Goal: Obtain resource: Download file/media

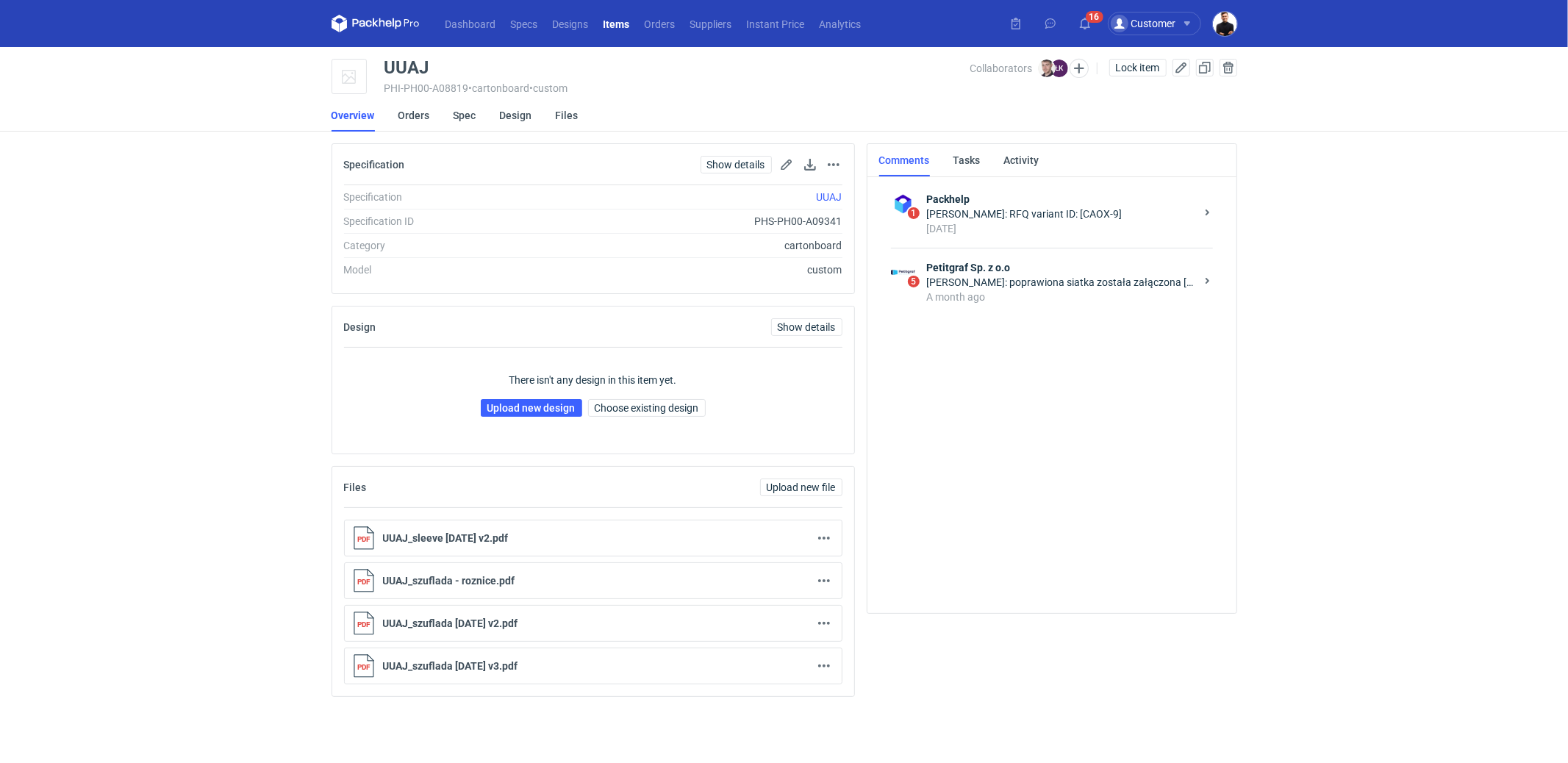
click at [1063, 276] on div "Łukasz Kowalski: poprawiona siatka została załączona Panie Macieju" at bounding box center [1061, 283] width 268 height 15
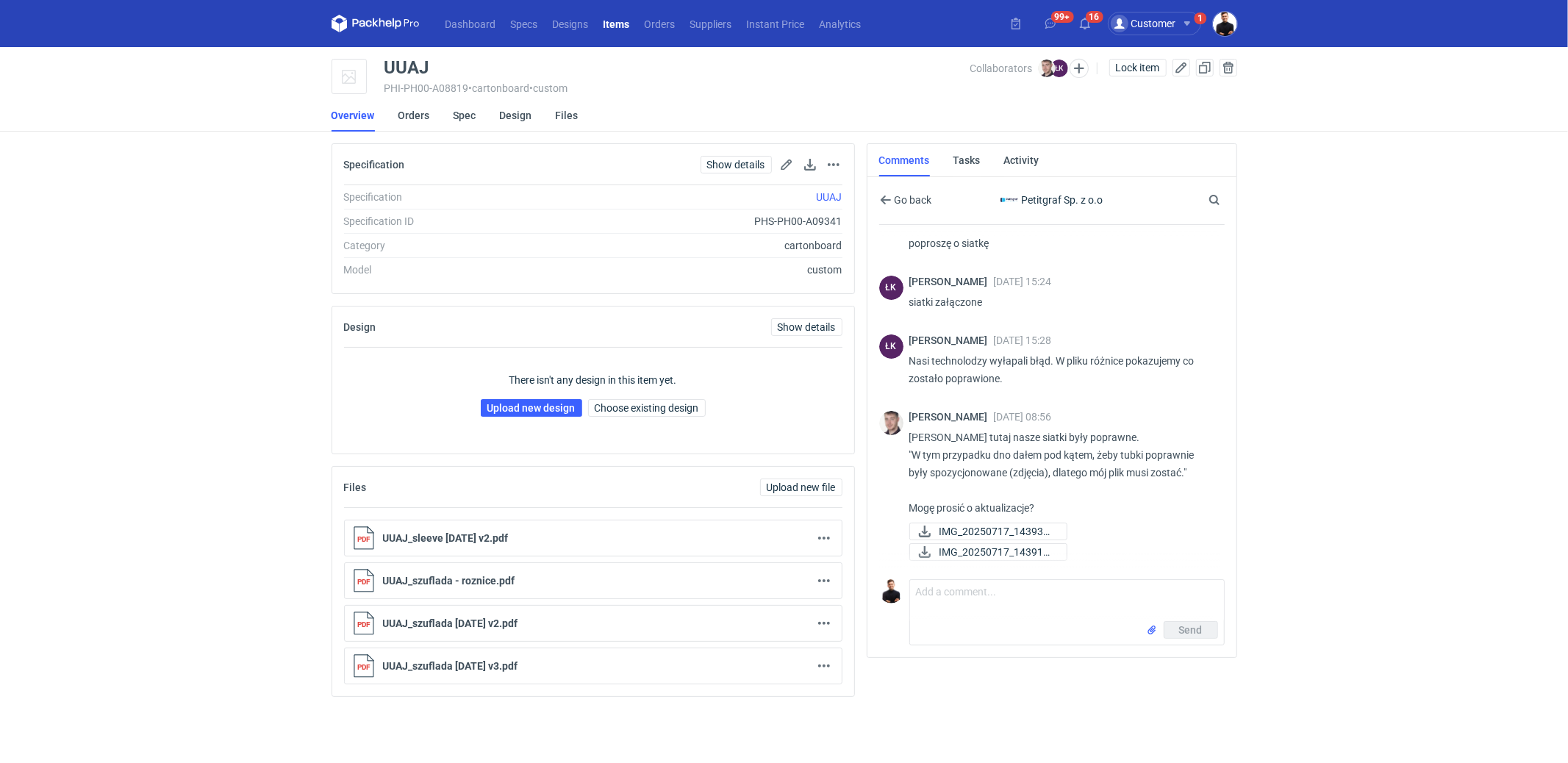
scroll to position [114, 0]
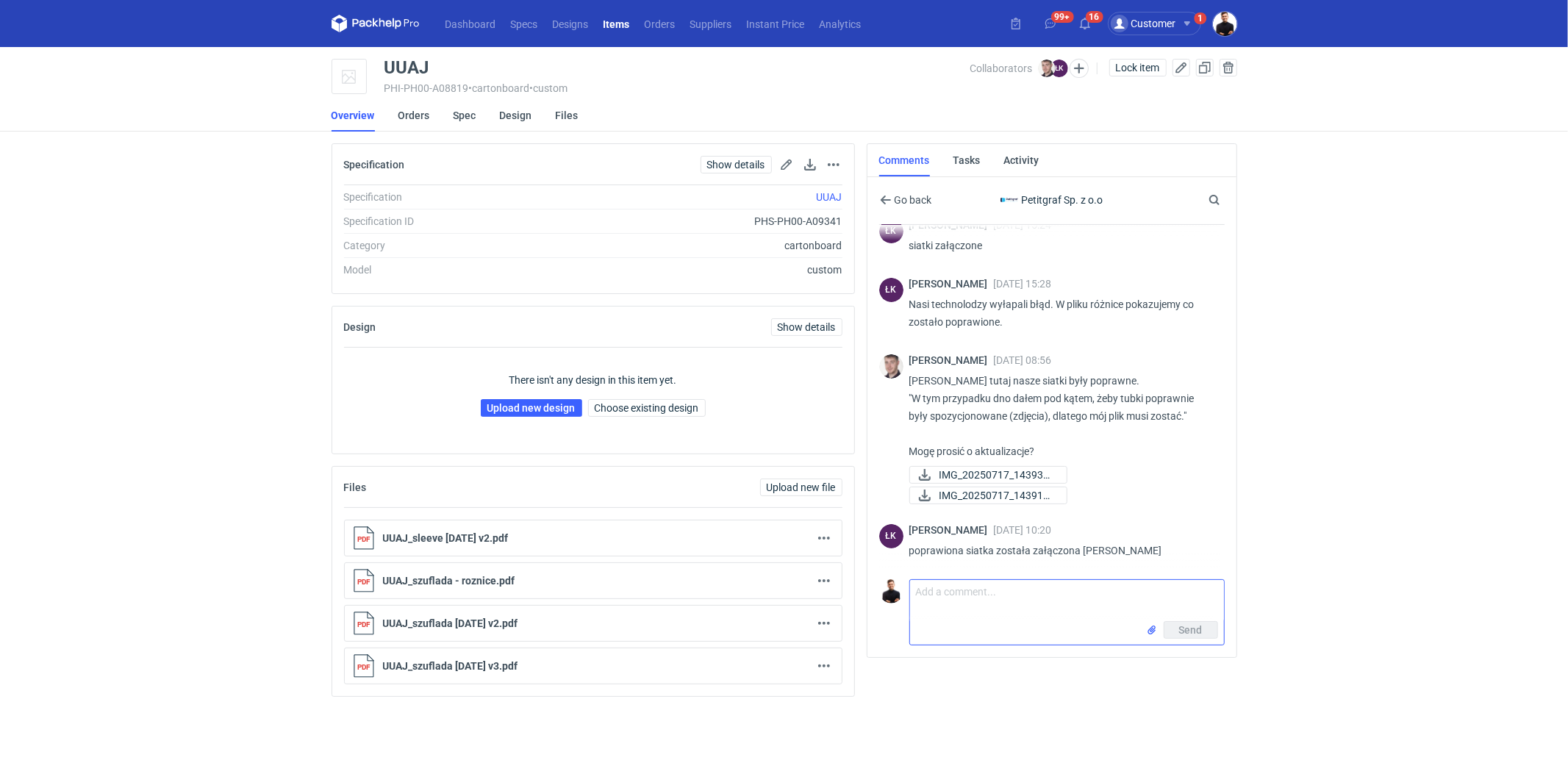
click at [1010, 598] on textarea "Comment message" at bounding box center [1067, 601] width 314 height 41
click at [1175, 598] on textarea "Panie Łukaszu, tutaj musimy zmienić rozmiar pudełka" at bounding box center [1067, 601] width 314 height 41
click at [1158, 586] on textarea "Panie Łukaszu, tutaj musimy zmienić rozmiar pudełka, załączam siatję" at bounding box center [1067, 601] width 314 height 41
click at [1076, 597] on textarea "Panie Łukaszu, tutaj musimy zmienić rozmiar pudełka na 149 x 104 x 32,5 mm, zał…" at bounding box center [1067, 601] width 314 height 41
click at [1073, 605] on textarea "Panie Łukaszu, tutaj musimy zmienić rozmiar pudełka na 149 x 104 x 32,5 mm, zał…" at bounding box center [1067, 601] width 314 height 41
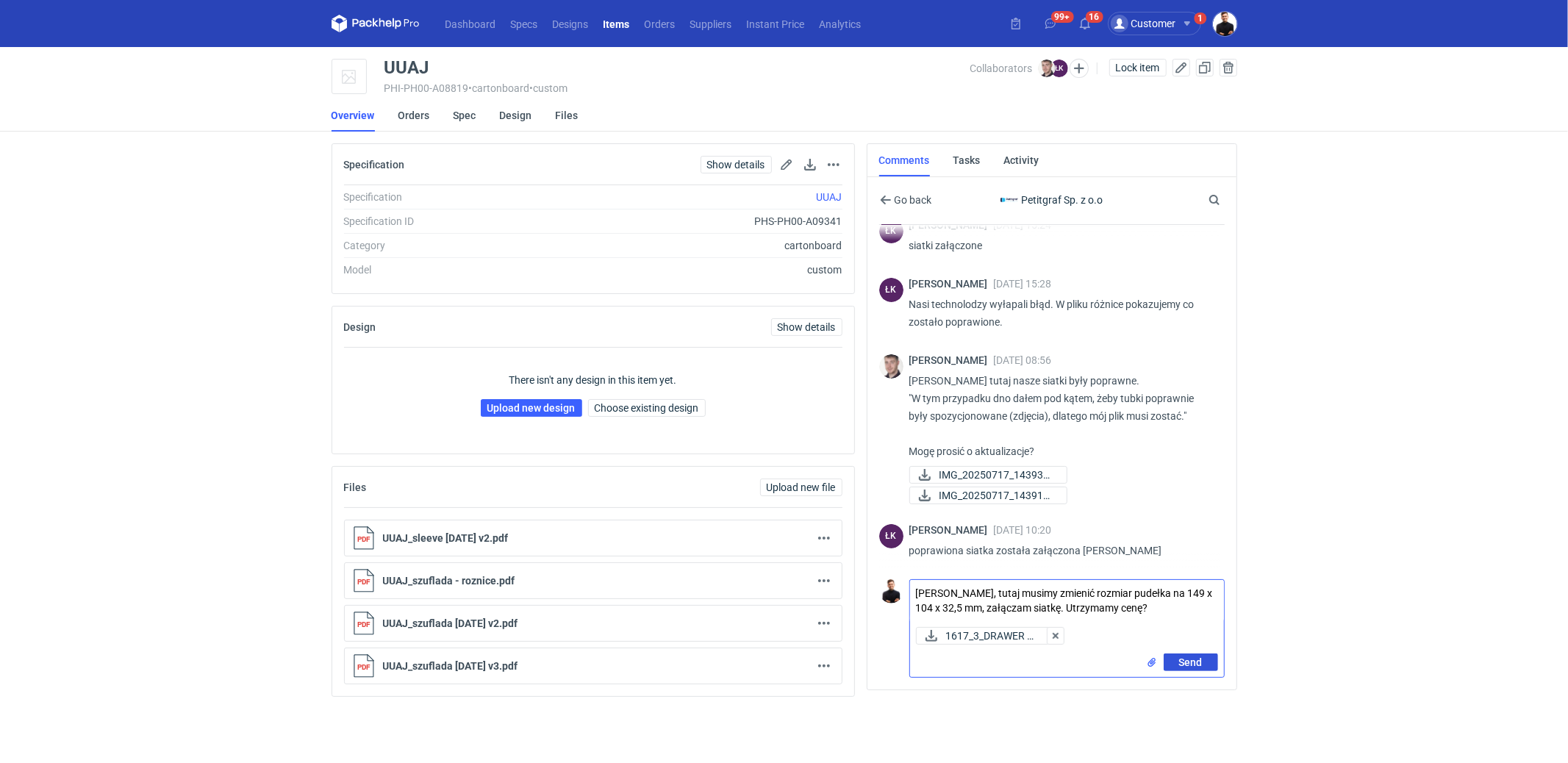
type textarea "Panie Łukaszu, tutaj musimy zmienić rozmiar pudełka na 149 x 104 x 32,5 mm, zał…"
click at [1187, 666] on button "Send" at bounding box center [1191, 662] width 54 height 17
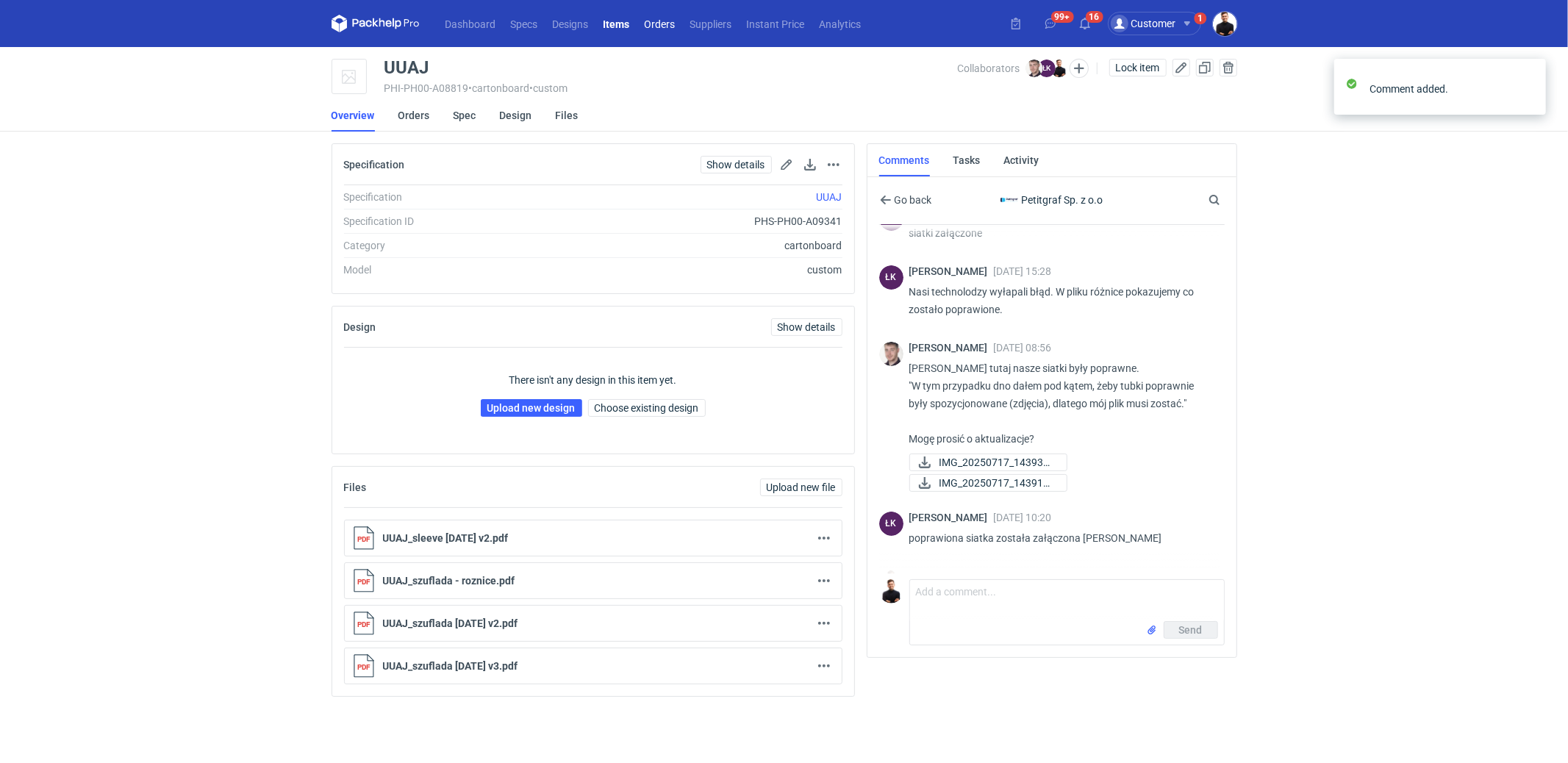
scroll to position [216, 0]
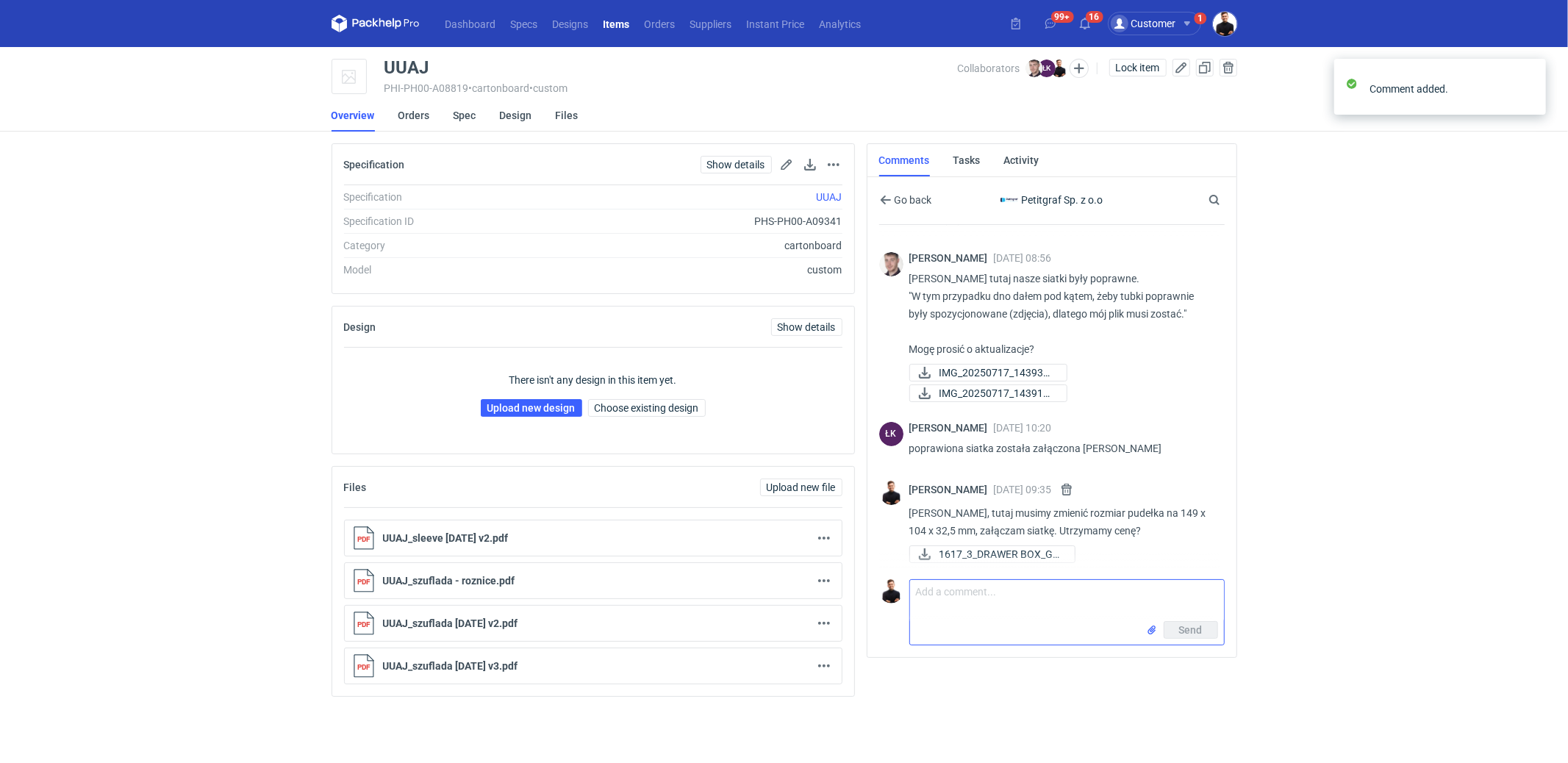
click at [978, 607] on textarea "Comment message" at bounding box center [1067, 601] width 314 height 41
type textarea "podeśle mi Pan od razu siatkę?"
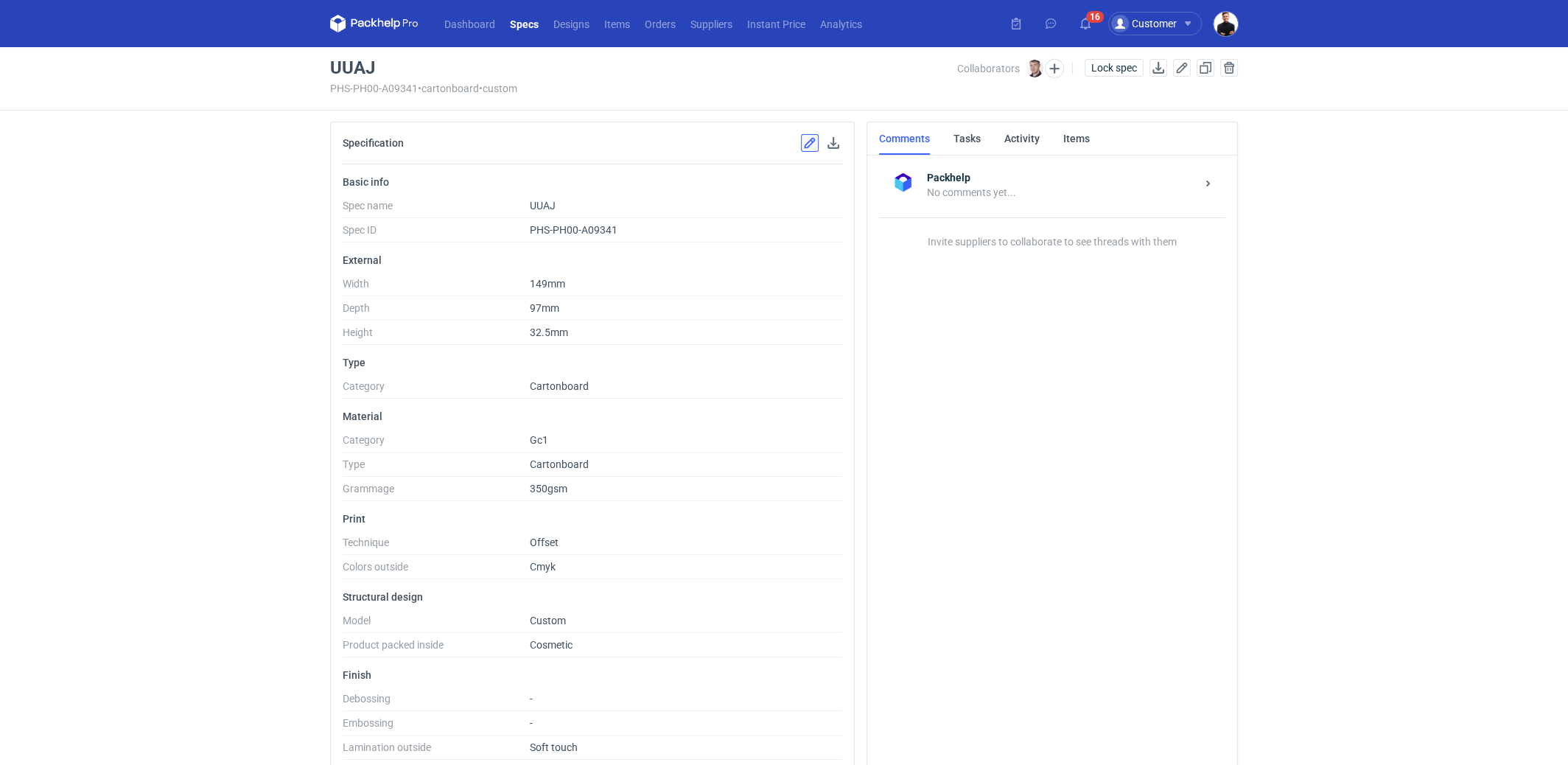
click at [809, 142] on button "button" at bounding box center [809, 142] width 17 height 17
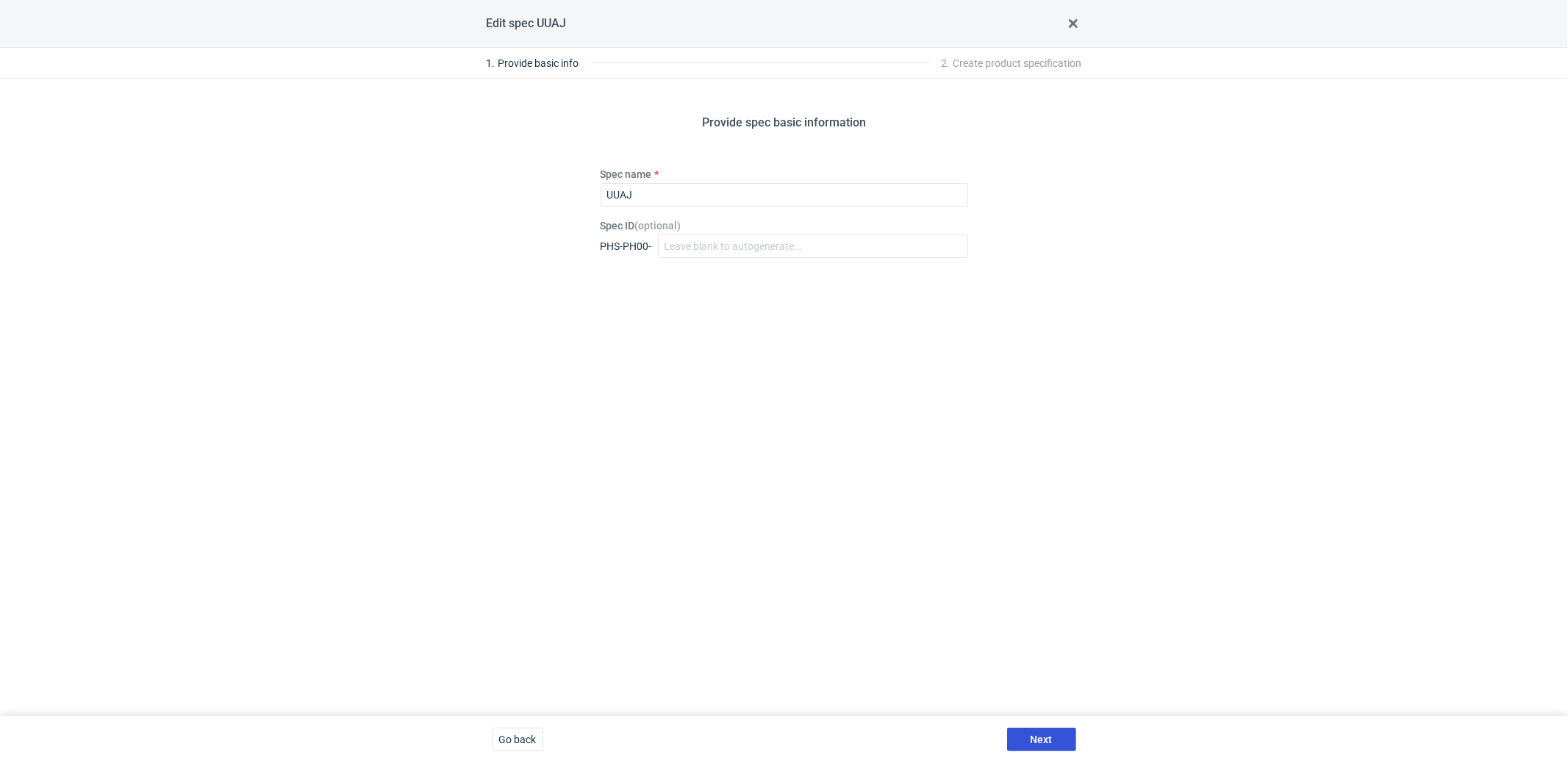
click at [1045, 734] on span "Next" at bounding box center [1041, 740] width 22 height 11
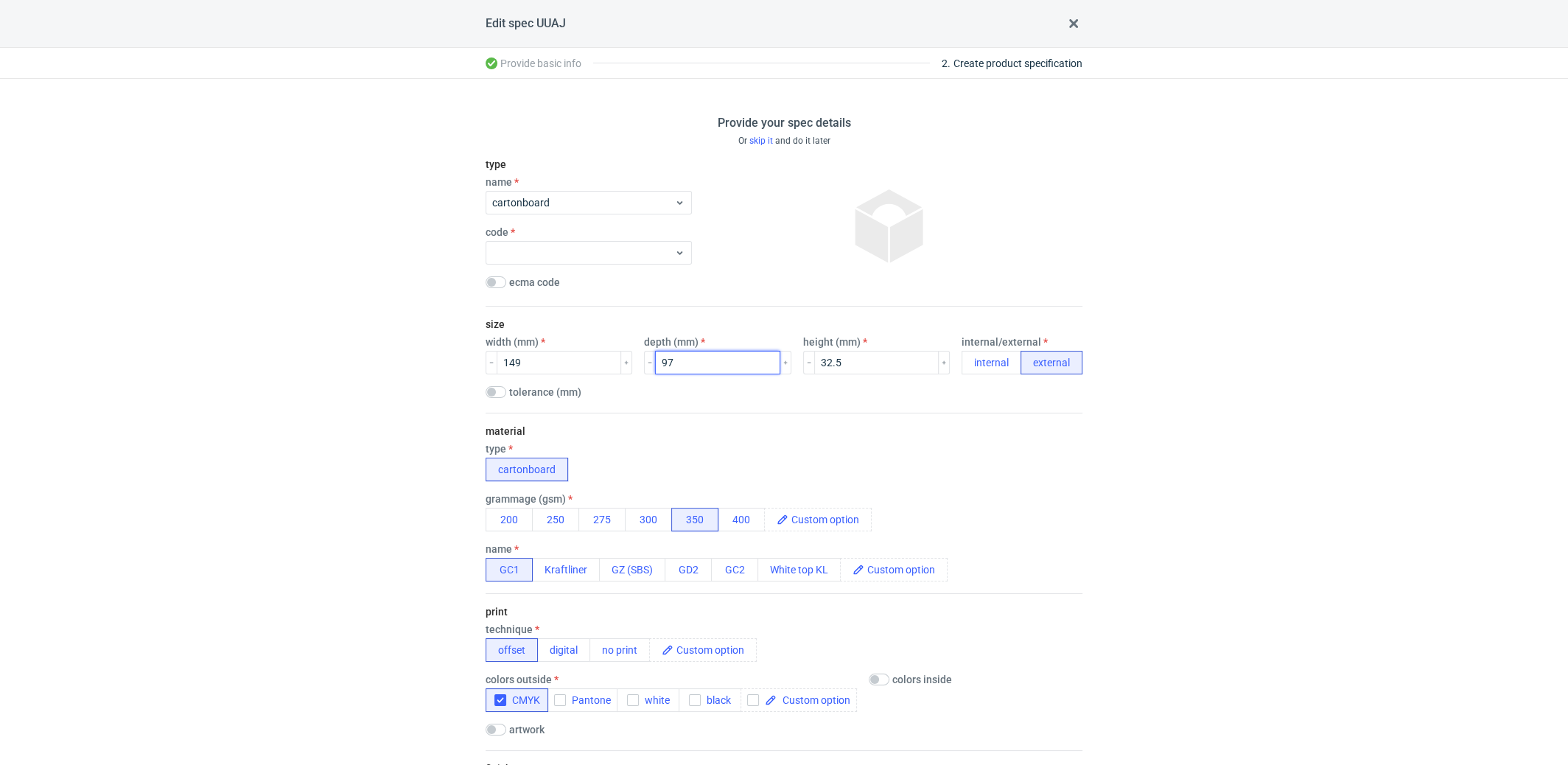
click at [680, 369] on input "97" at bounding box center [717, 363] width 124 height 23
type input "9"
type input "103"
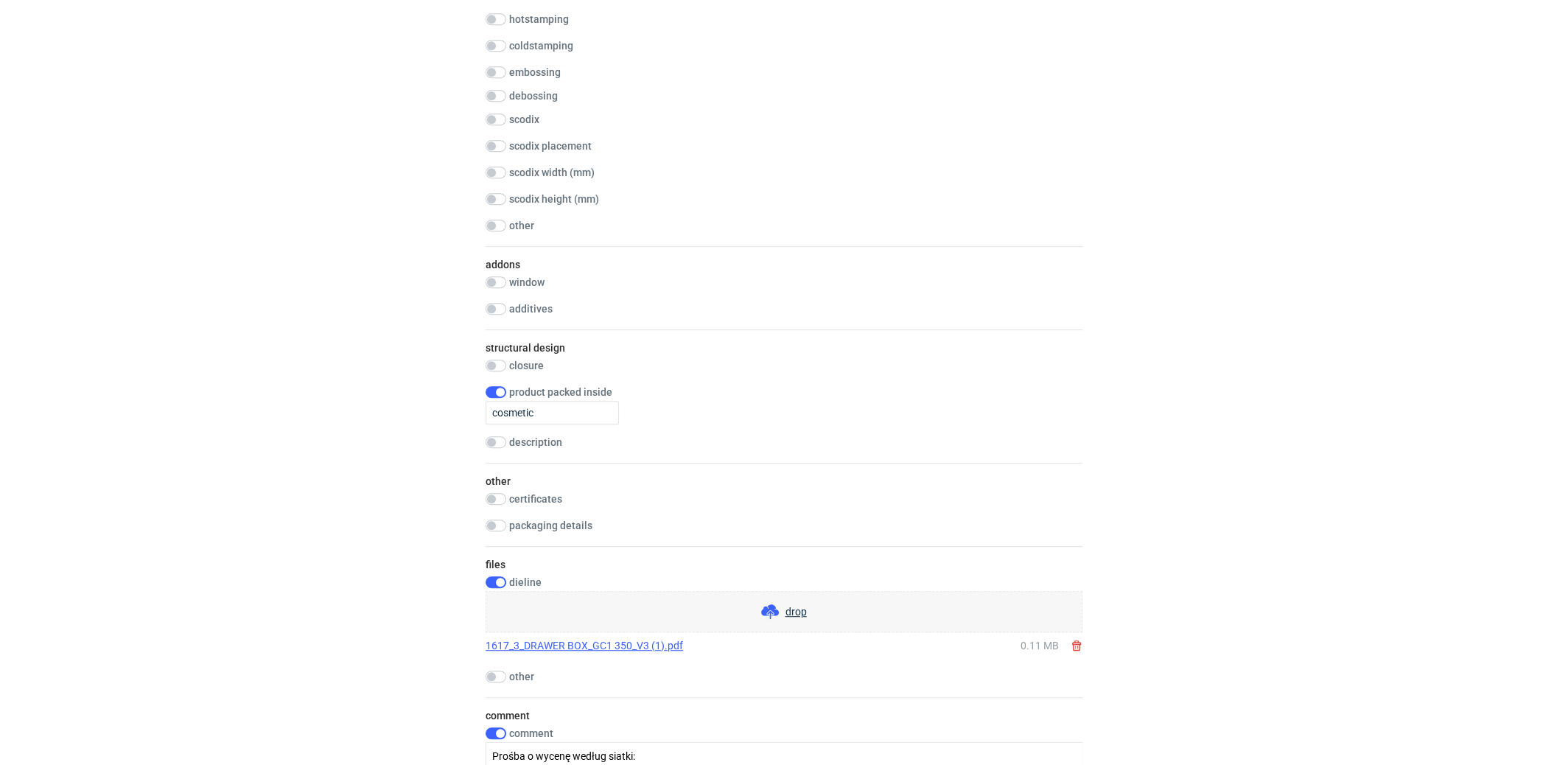
scroll to position [1100, 0]
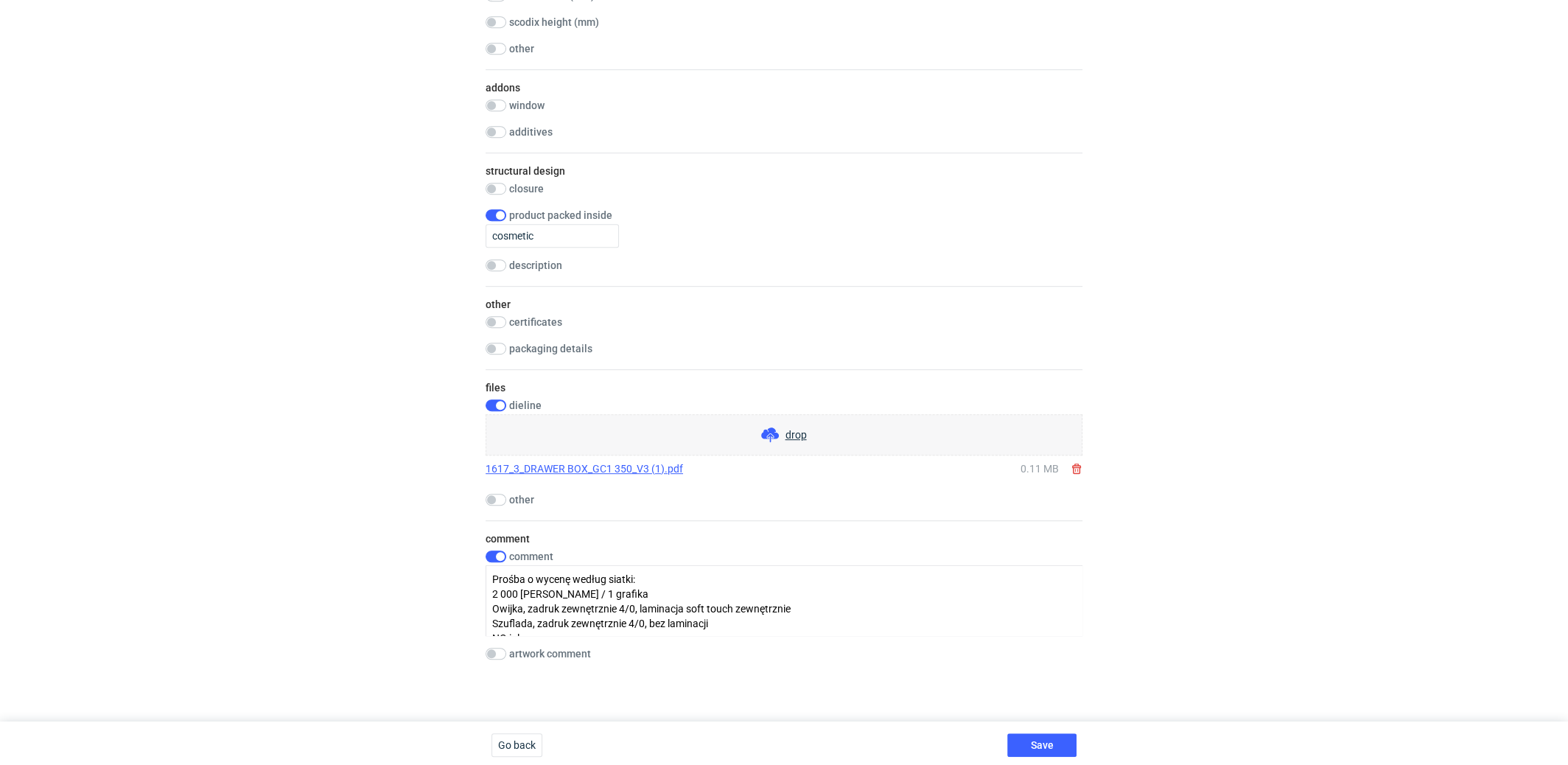
click at [1043, 754] on div "Save" at bounding box center [1042, 745] width 81 height 47
click at [1035, 733] on button "Save" at bounding box center [1042, 745] width 69 height 23
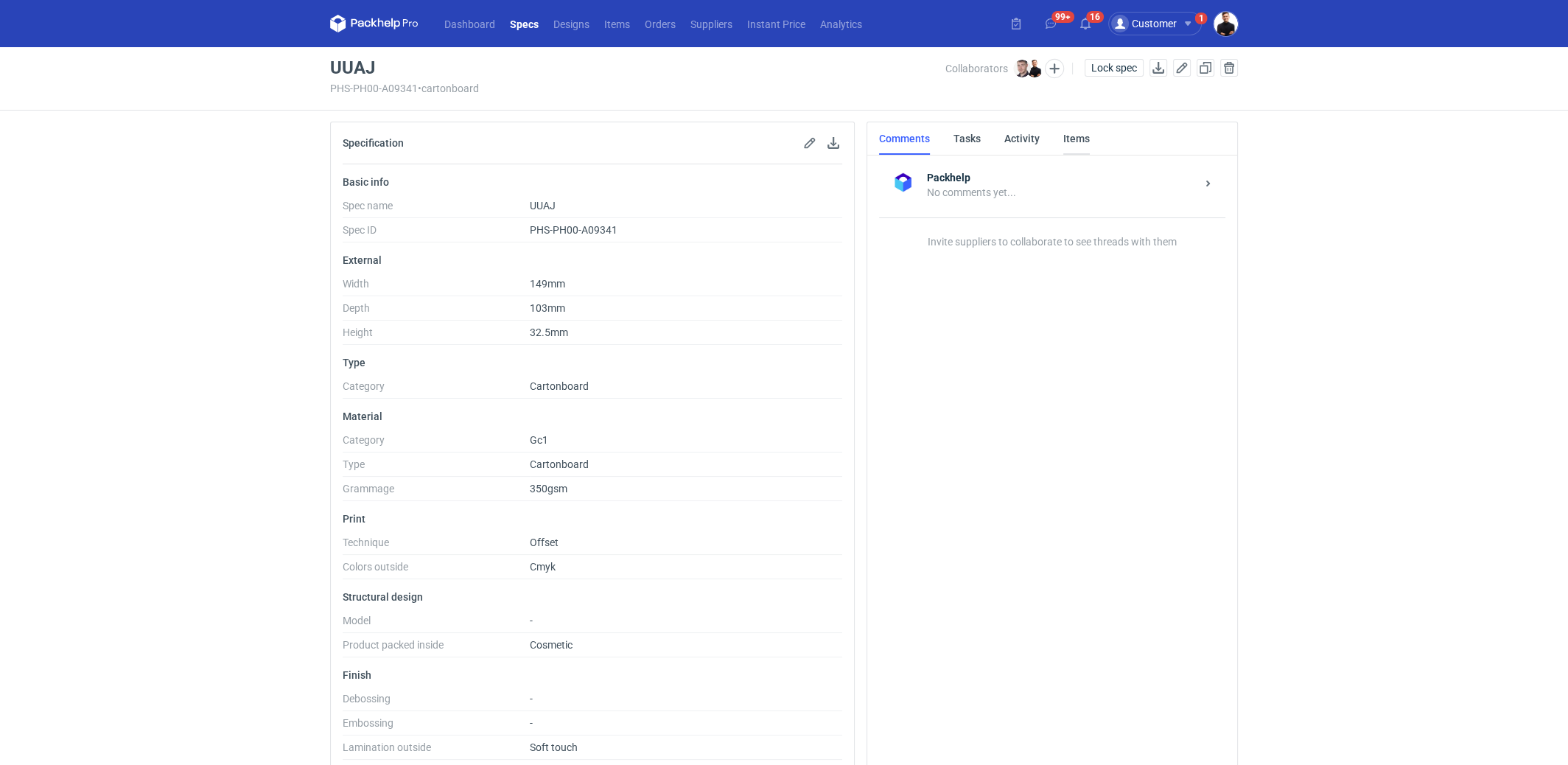
click at [1065, 133] on link "Items" at bounding box center [1076, 138] width 26 height 32
click at [885, 235] on span "UUAJ" at bounding box center [898, 241] width 26 height 12
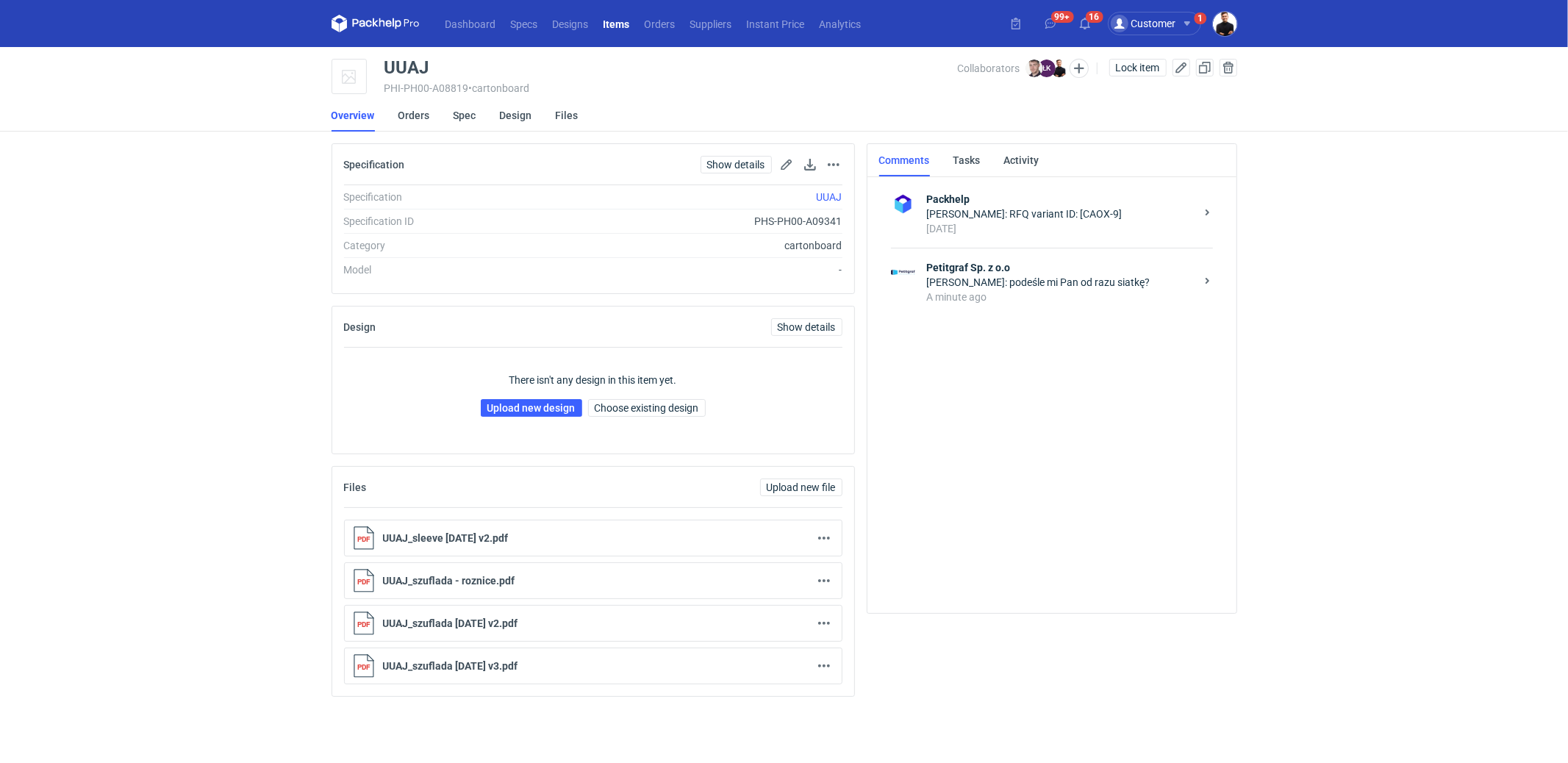
click at [955, 272] on strong "Petitgraf Sp. z o.o" at bounding box center [1061, 268] width 268 height 15
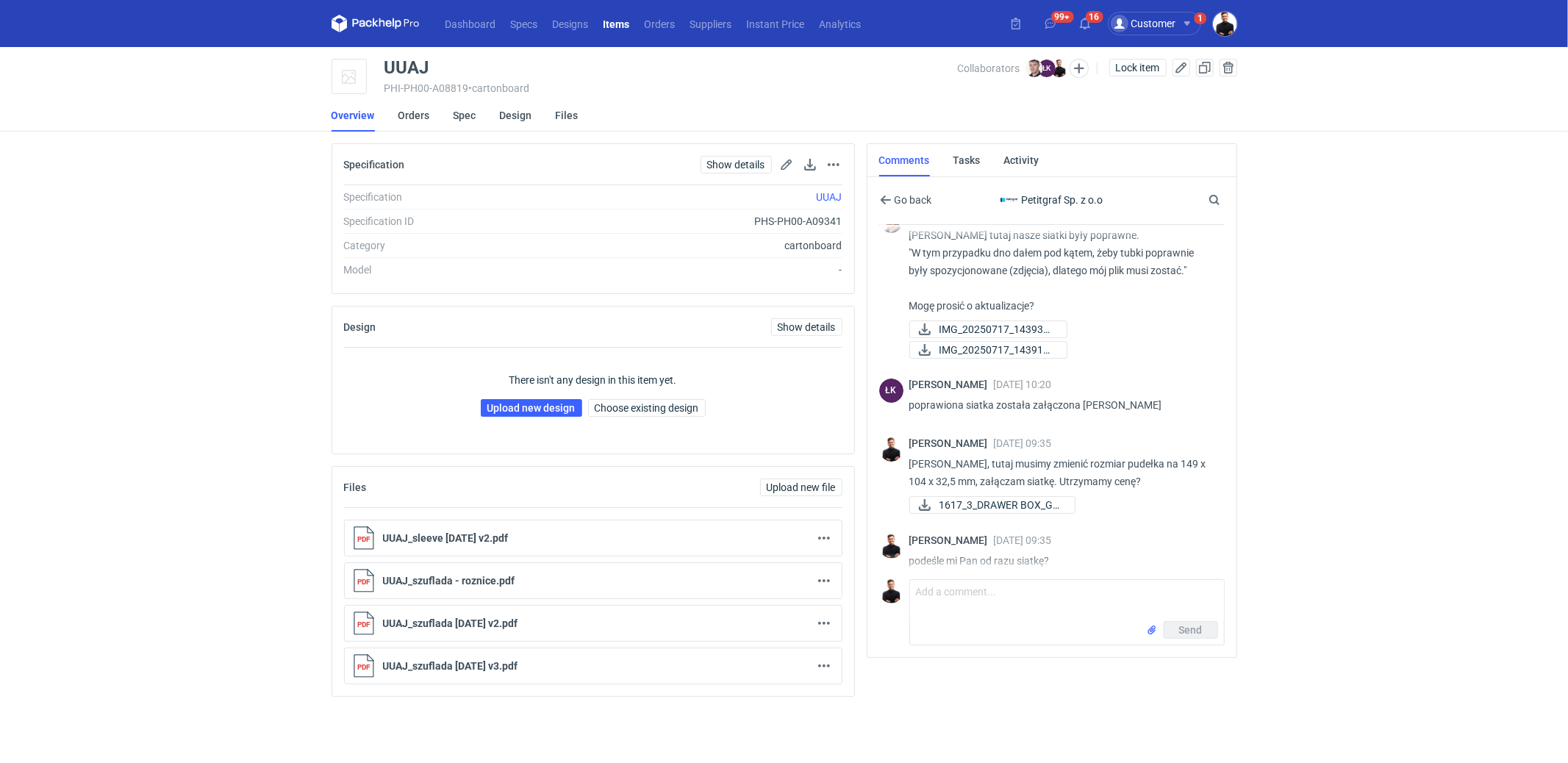
scroll to position [269, 0]
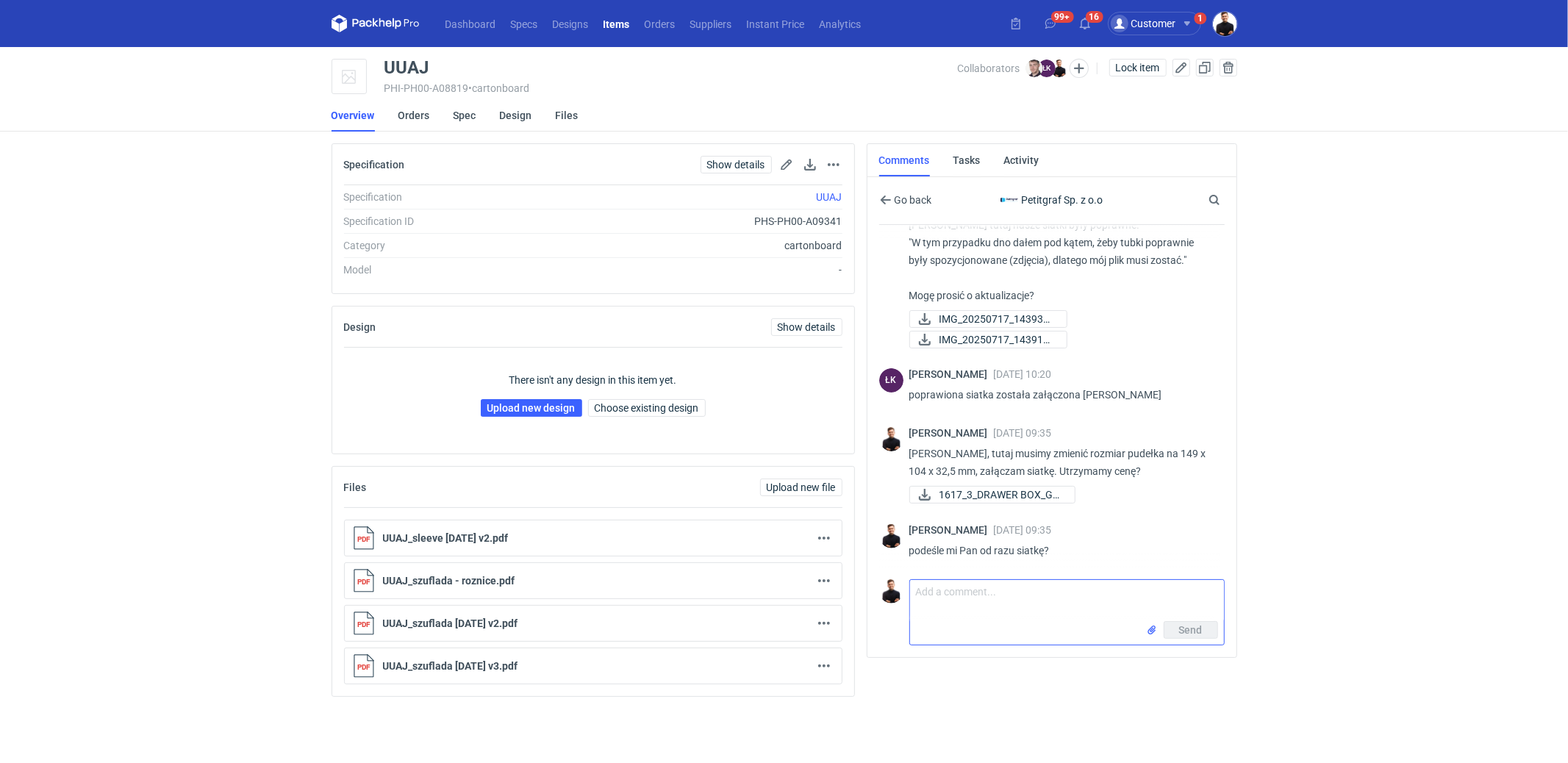
click at [1031, 605] on textarea "Comment message" at bounding box center [1067, 601] width 314 height 41
type textarea "zmieniłem rozmiar w specyfikacji"
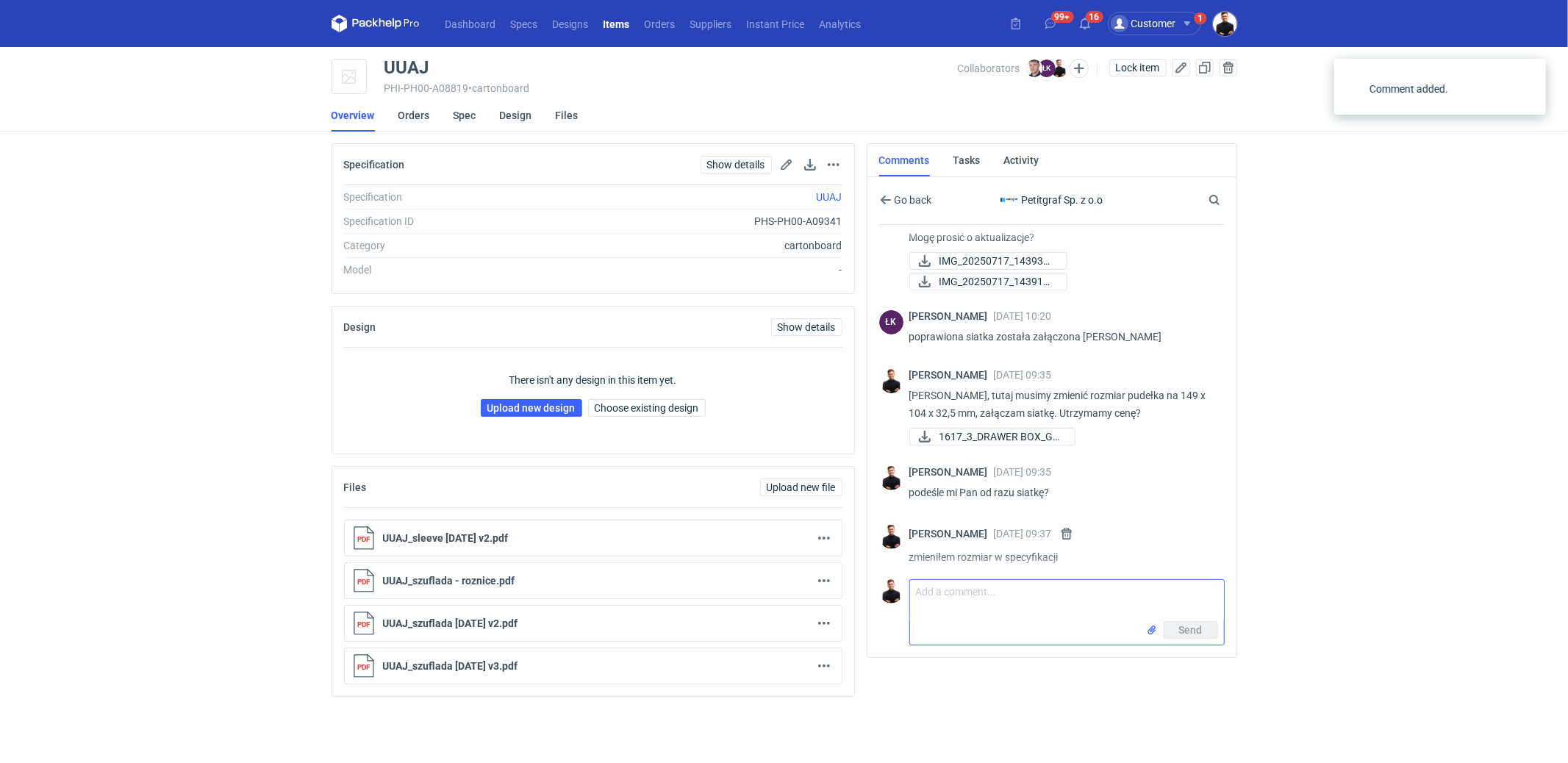
scroll to position [333, 0]
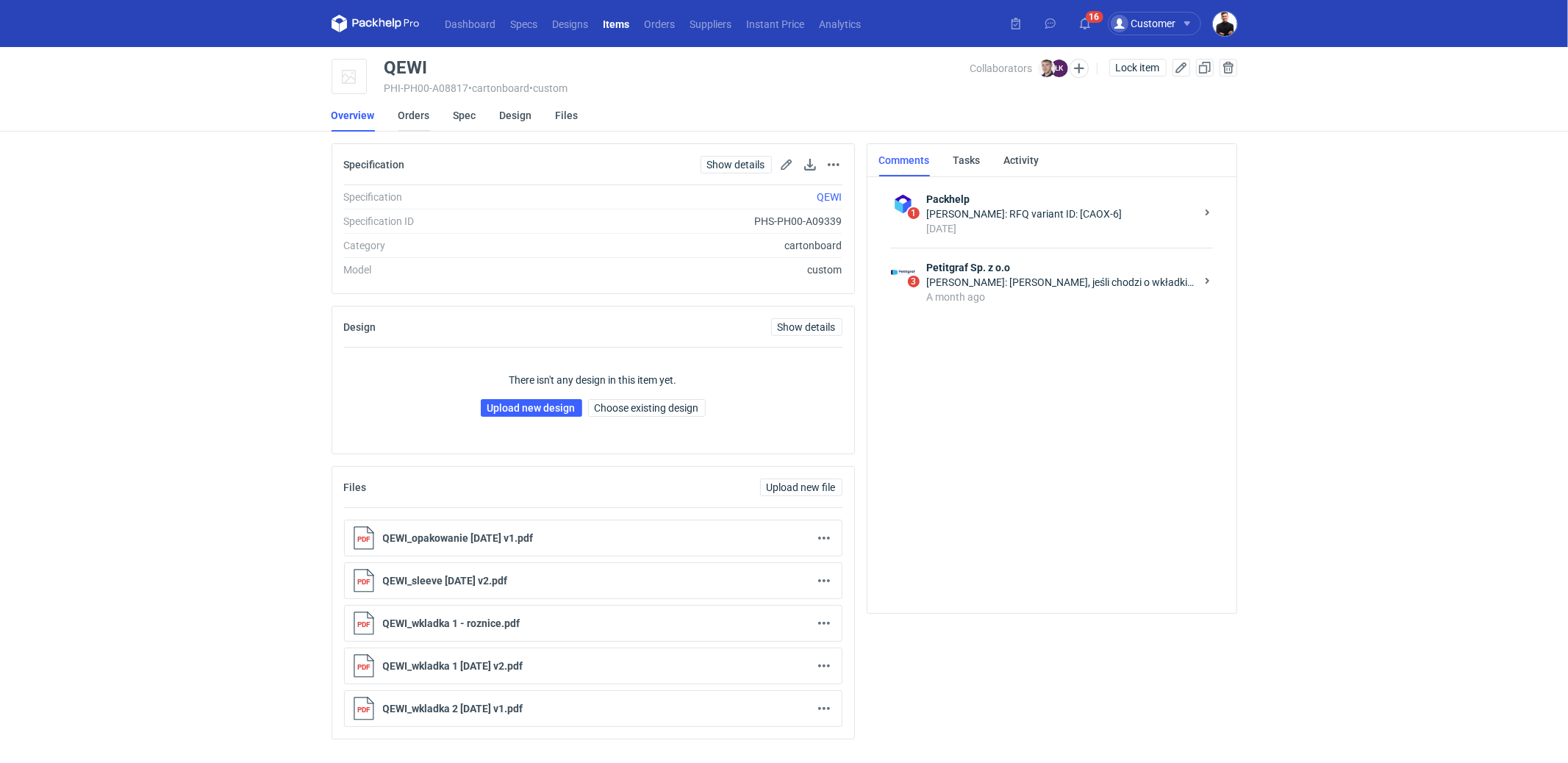
click at [416, 116] on link "Orders" at bounding box center [414, 115] width 32 height 32
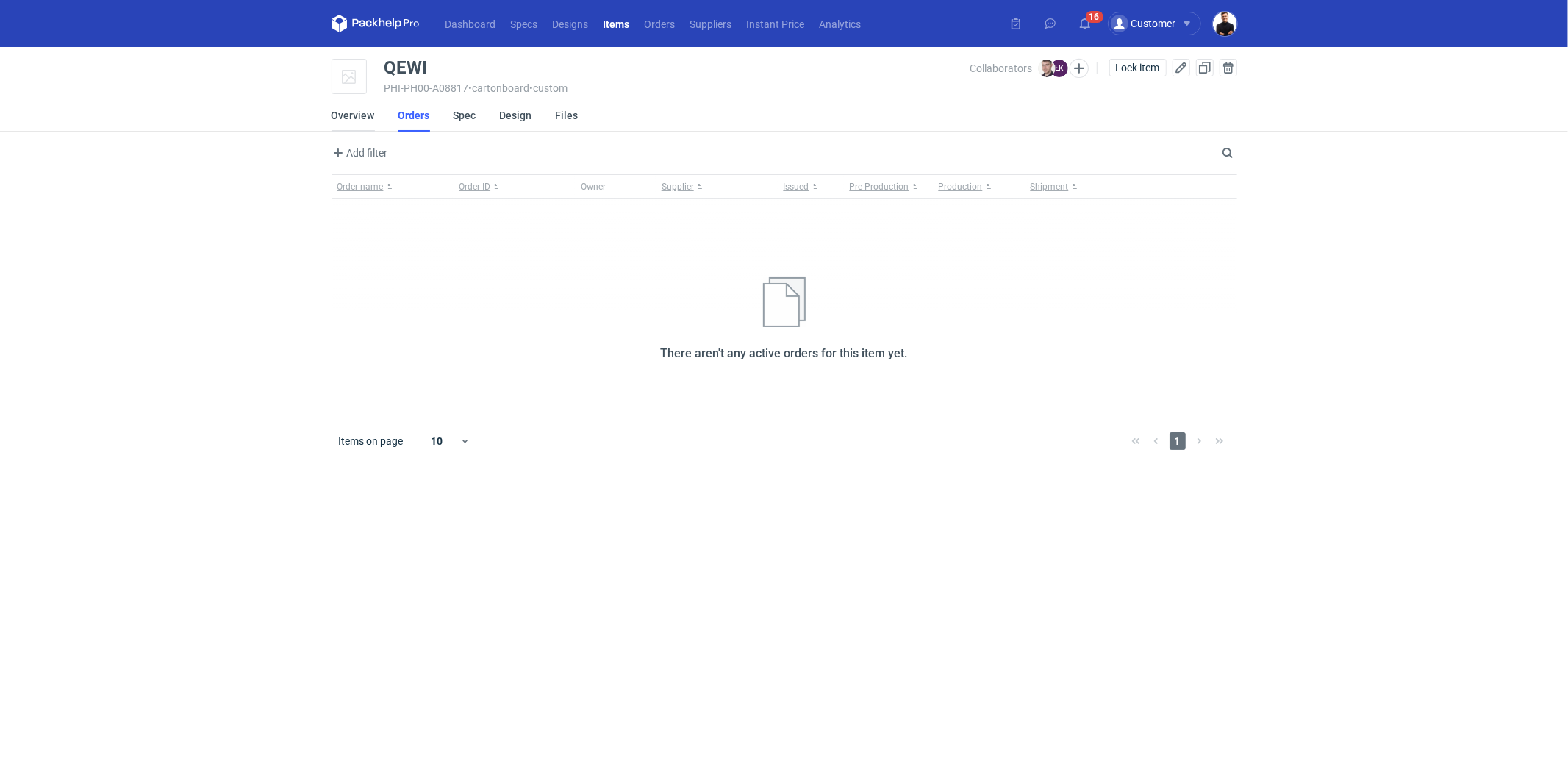
click at [337, 119] on link "Overview" at bounding box center [353, 115] width 44 height 32
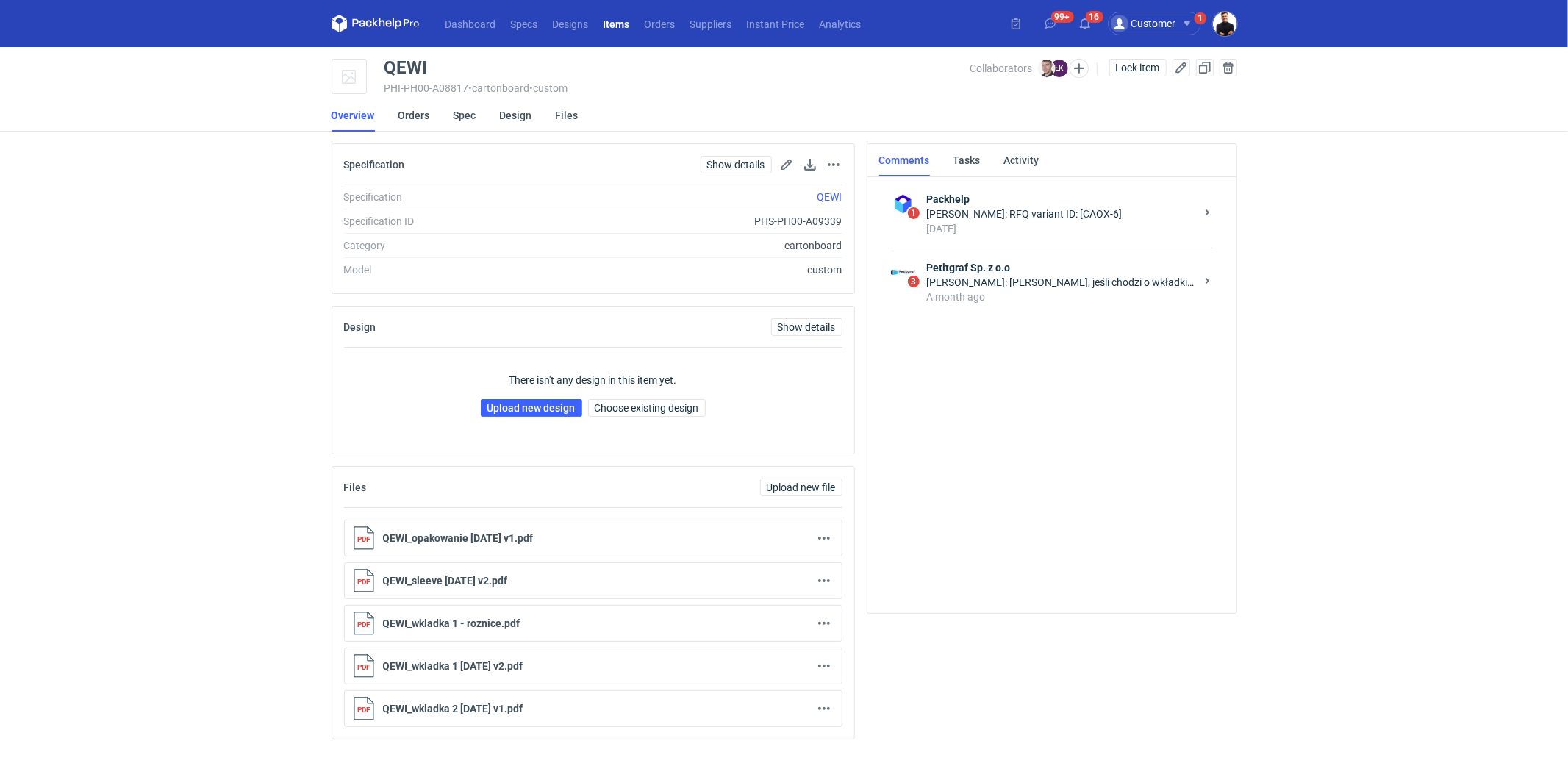
click at [1010, 283] on div "[PERSON_NAME]: [PERSON_NAME], jeśli chodzi o wkładki to nie jesteśmy stanie pow…" at bounding box center [1061, 283] width 268 height 15
click at [1040, 279] on div "[PERSON_NAME]: [PERSON_NAME] cena się nie zmieni. Przekazuję technologom żeby t…" at bounding box center [1061, 283] width 268 height 15
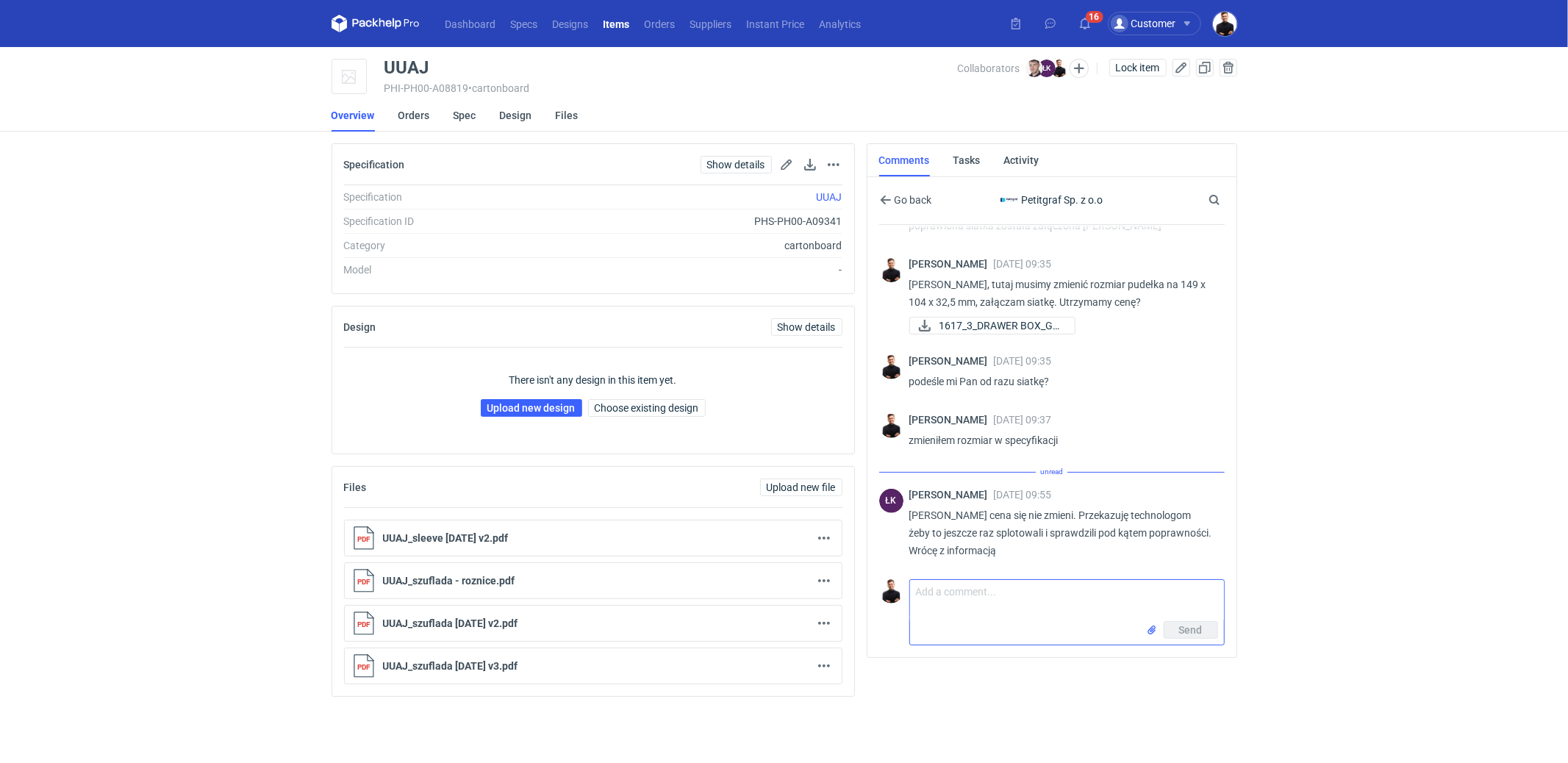
click at [1022, 598] on textarea "Comment message" at bounding box center [1067, 601] width 314 height 41
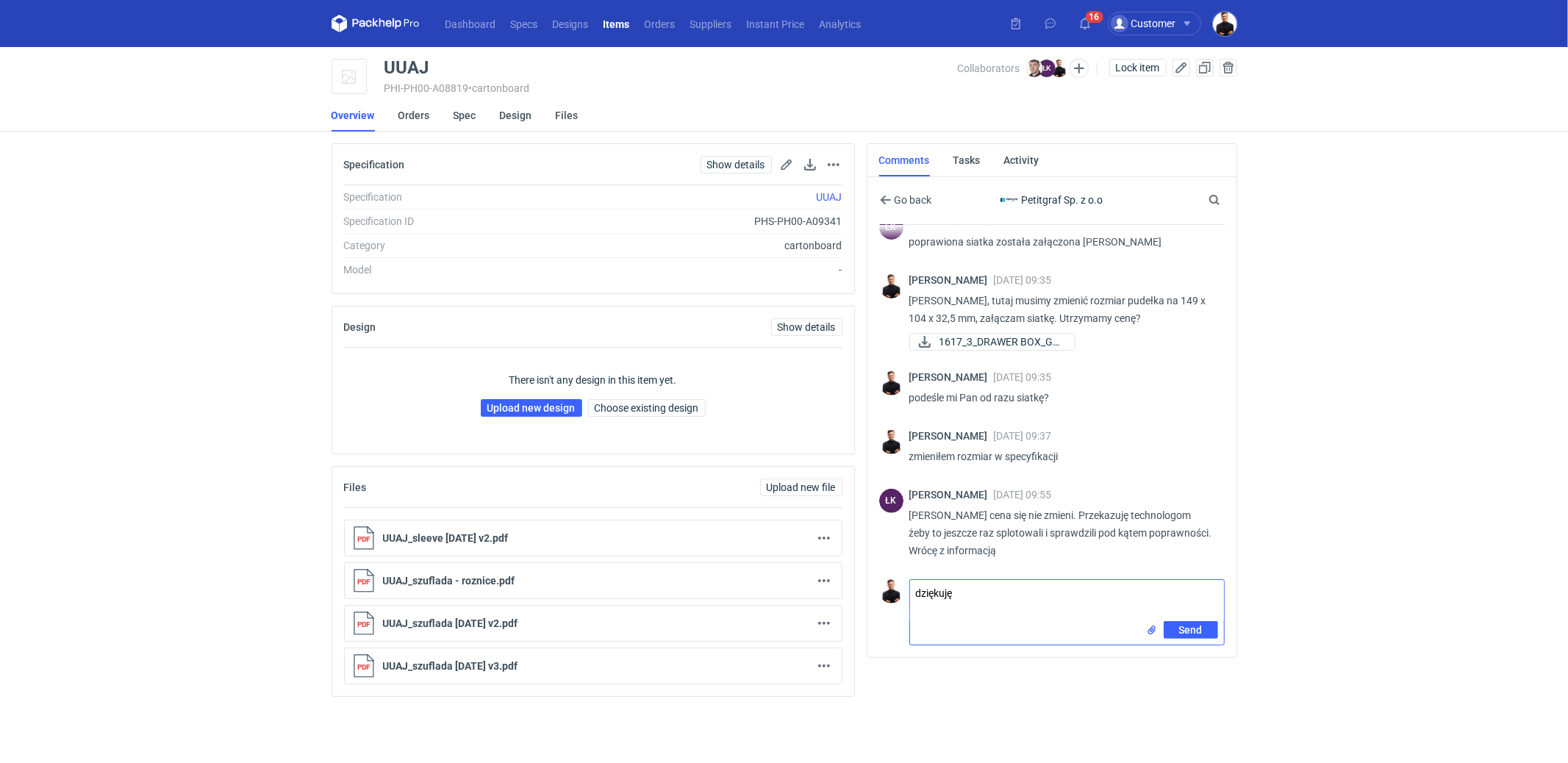
type textarea "dziękuję"
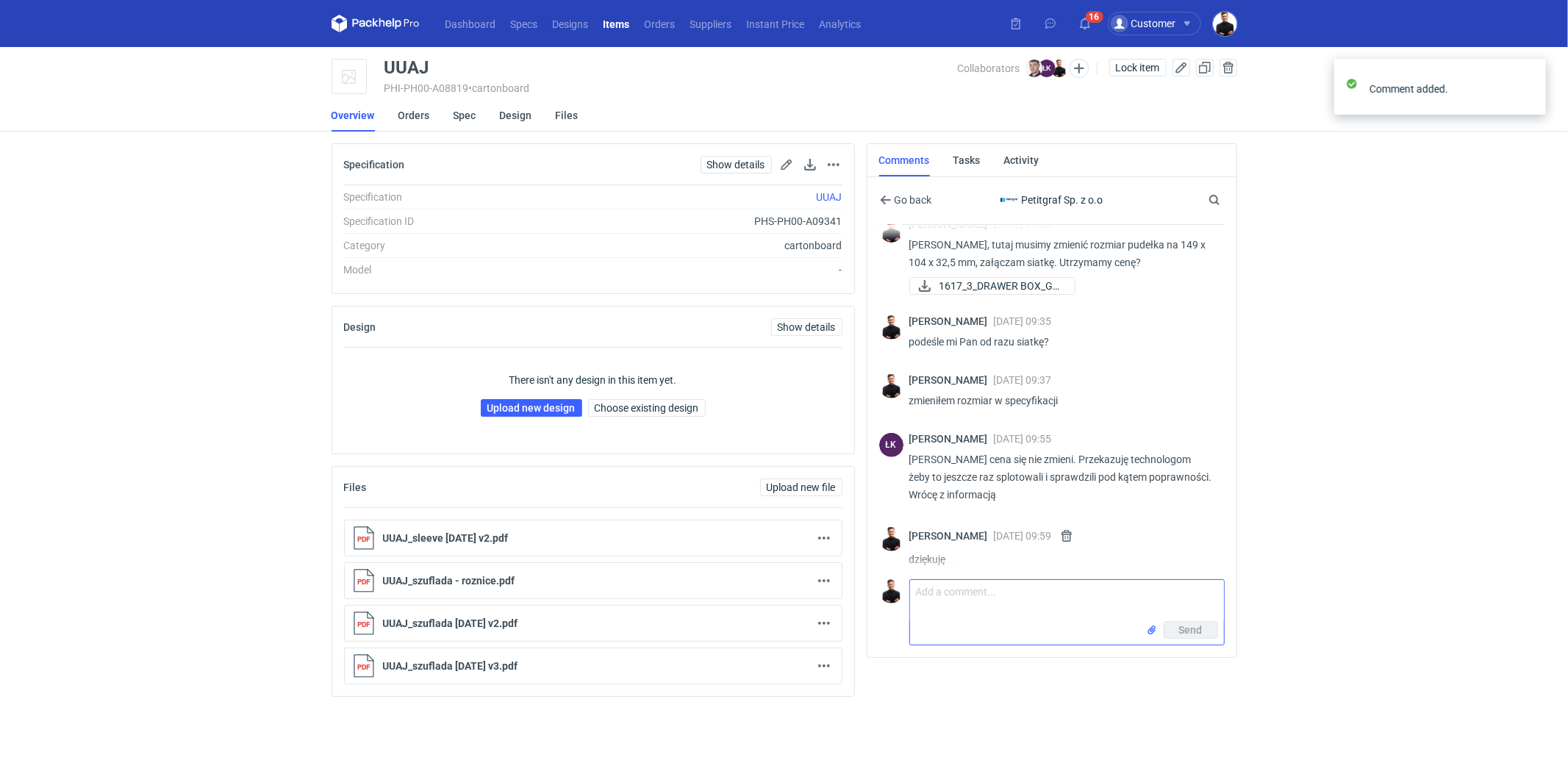
scroll to position [486, 0]
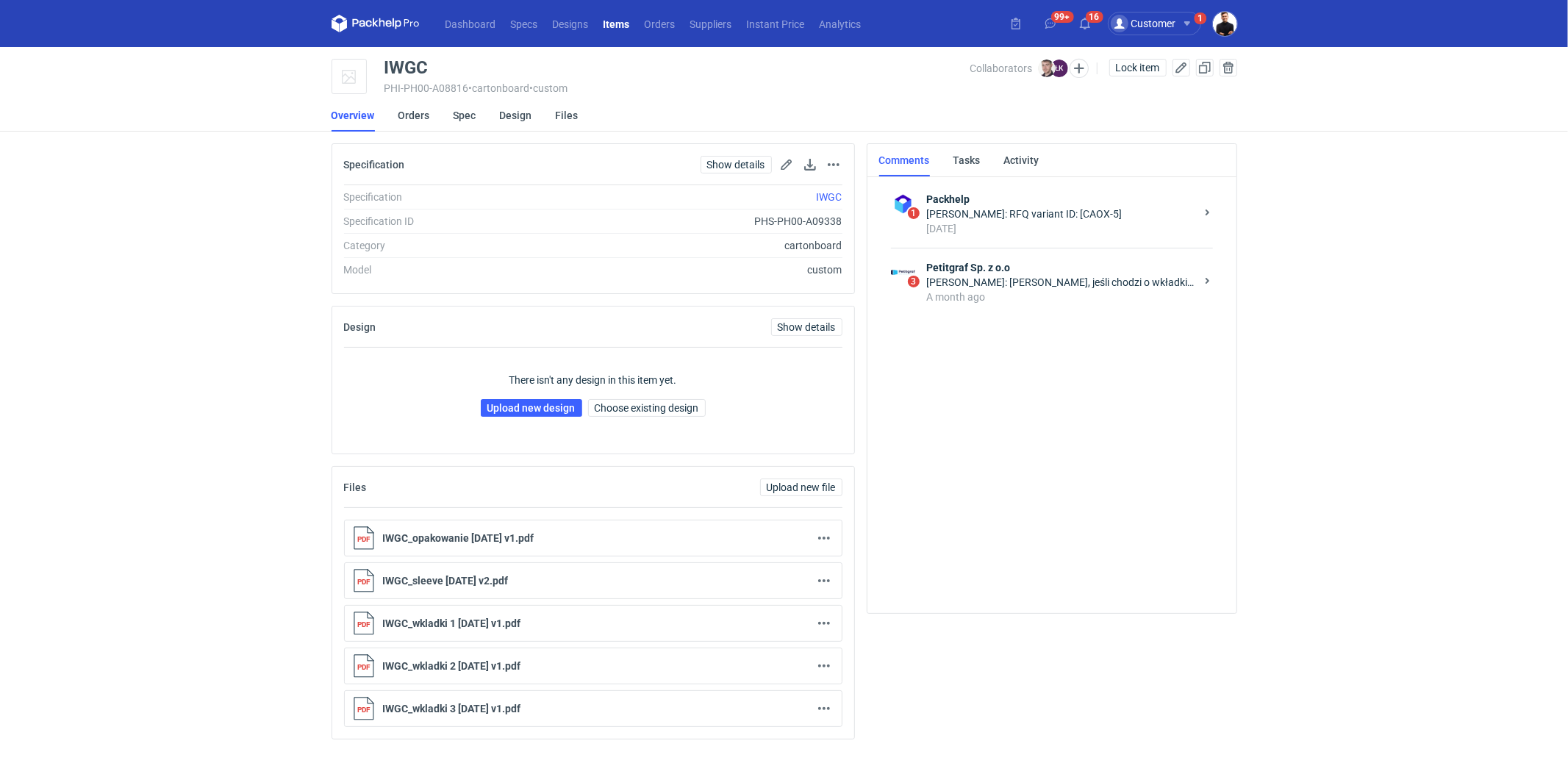
click at [1024, 280] on div "[PERSON_NAME]: [PERSON_NAME], jeśli chodzi o wkładki to nie jesteśmy stanie pow…" at bounding box center [1061, 283] width 268 height 15
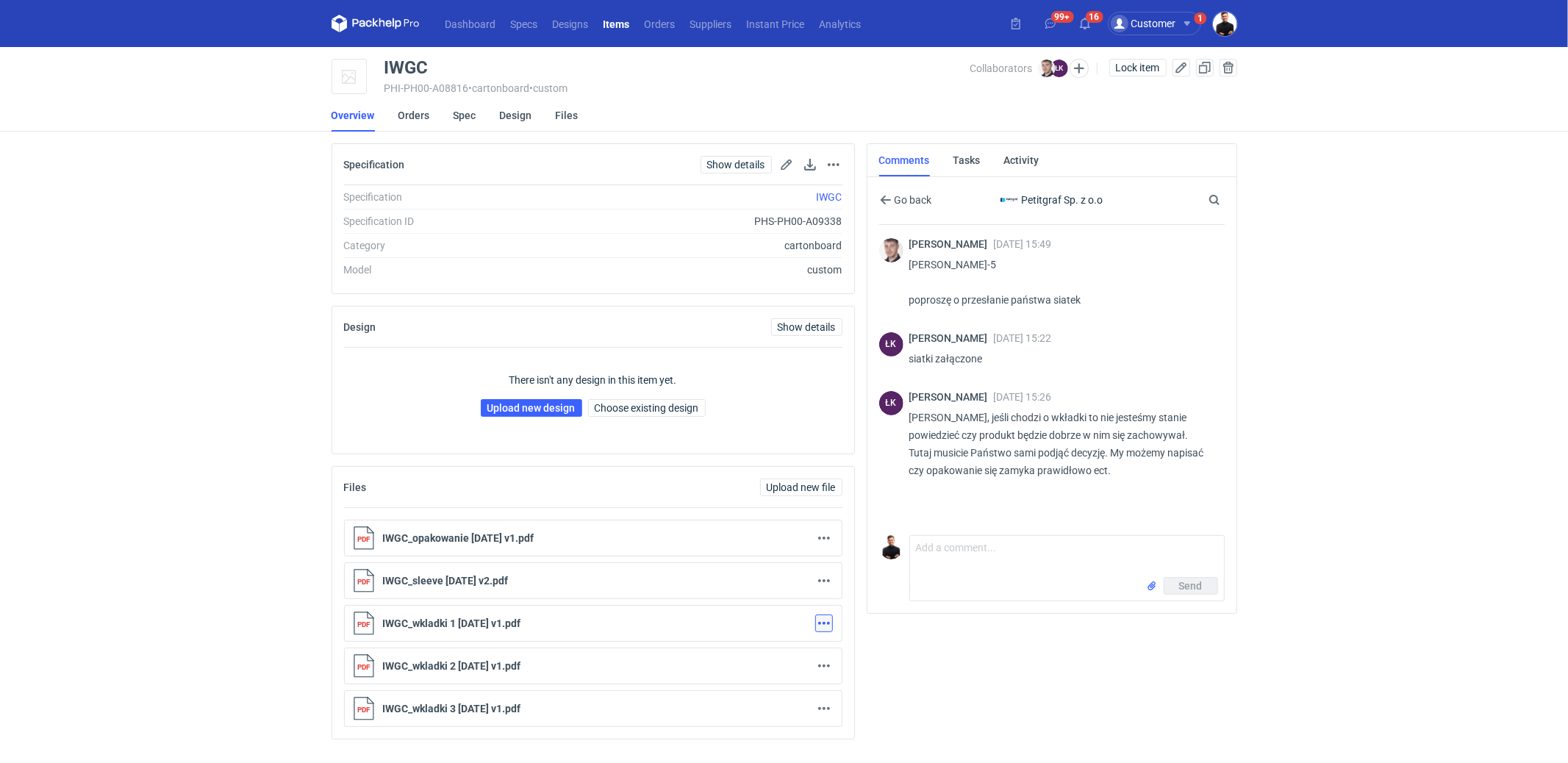
click at [823, 619] on button "button" at bounding box center [824, 623] width 17 height 17
click at [754, 650] on link "Download" at bounding box center [759, 652] width 135 height 23
click at [825, 661] on button "button" at bounding box center [824, 665] width 17 height 17
click at [755, 574] on link "Download" at bounding box center [759, 568] width 135 height 23
drag, startPoint x: 823, startPoint y: 701, endPoint x: 828, endPoint y: 684, distance: 17.7
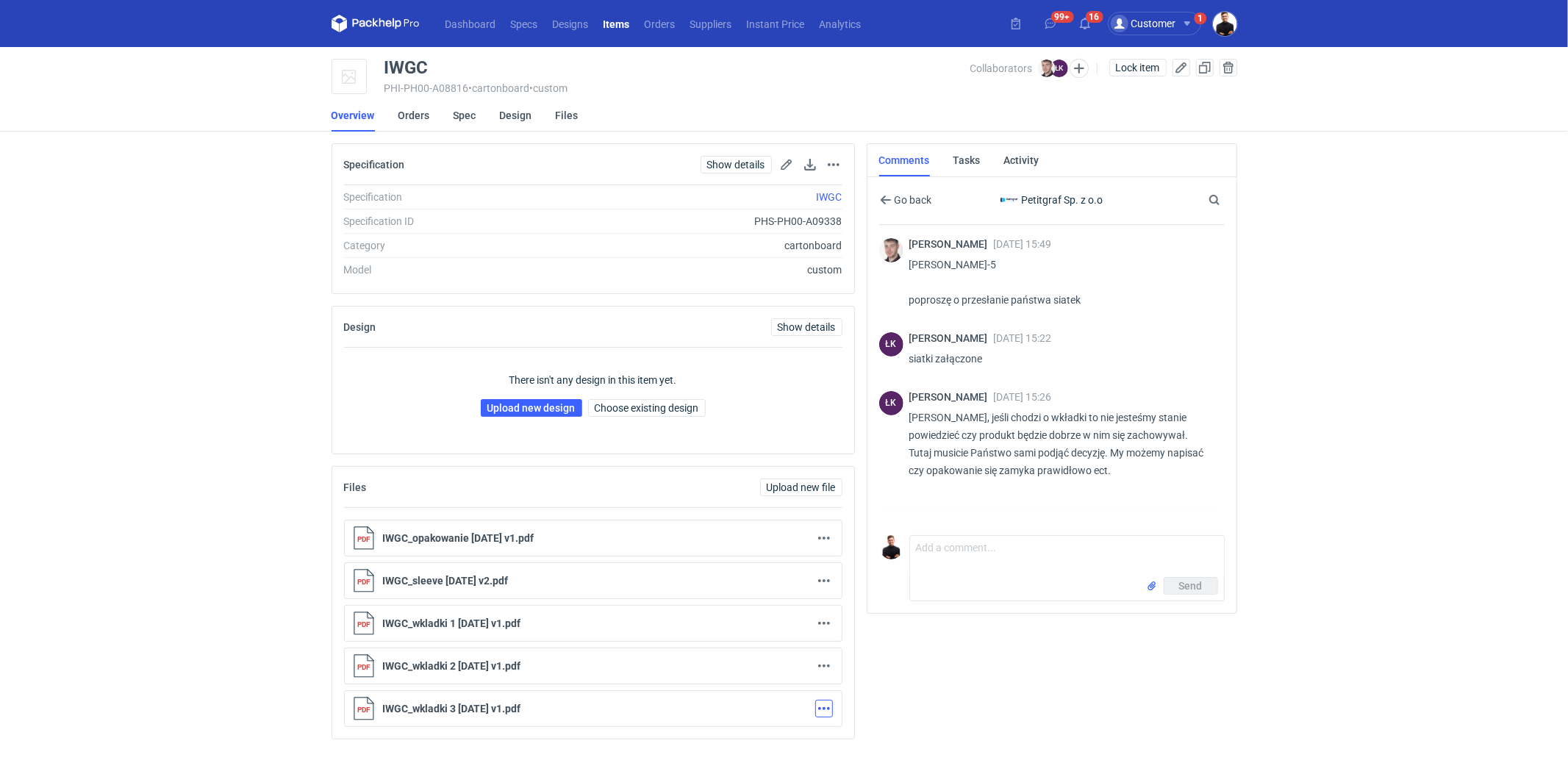
click at [823, 701] on button "button" at bounding box center [824, 708] width 17 height 17
click at [752, 610] on link "Download" at bounding box center [759, 610] width 135 height 23
click at [595, 537] on p "IWGC_opakowanie 2025-07-21 v1.pdf" at bounding box center [595, 538] width 423 height 12
click at [819, 532] on button "button" at bounding box center [824, 537] width 17 height 17
click at [760, 567] on link "Download" at bounding box center [759, 567] width 135 height 23
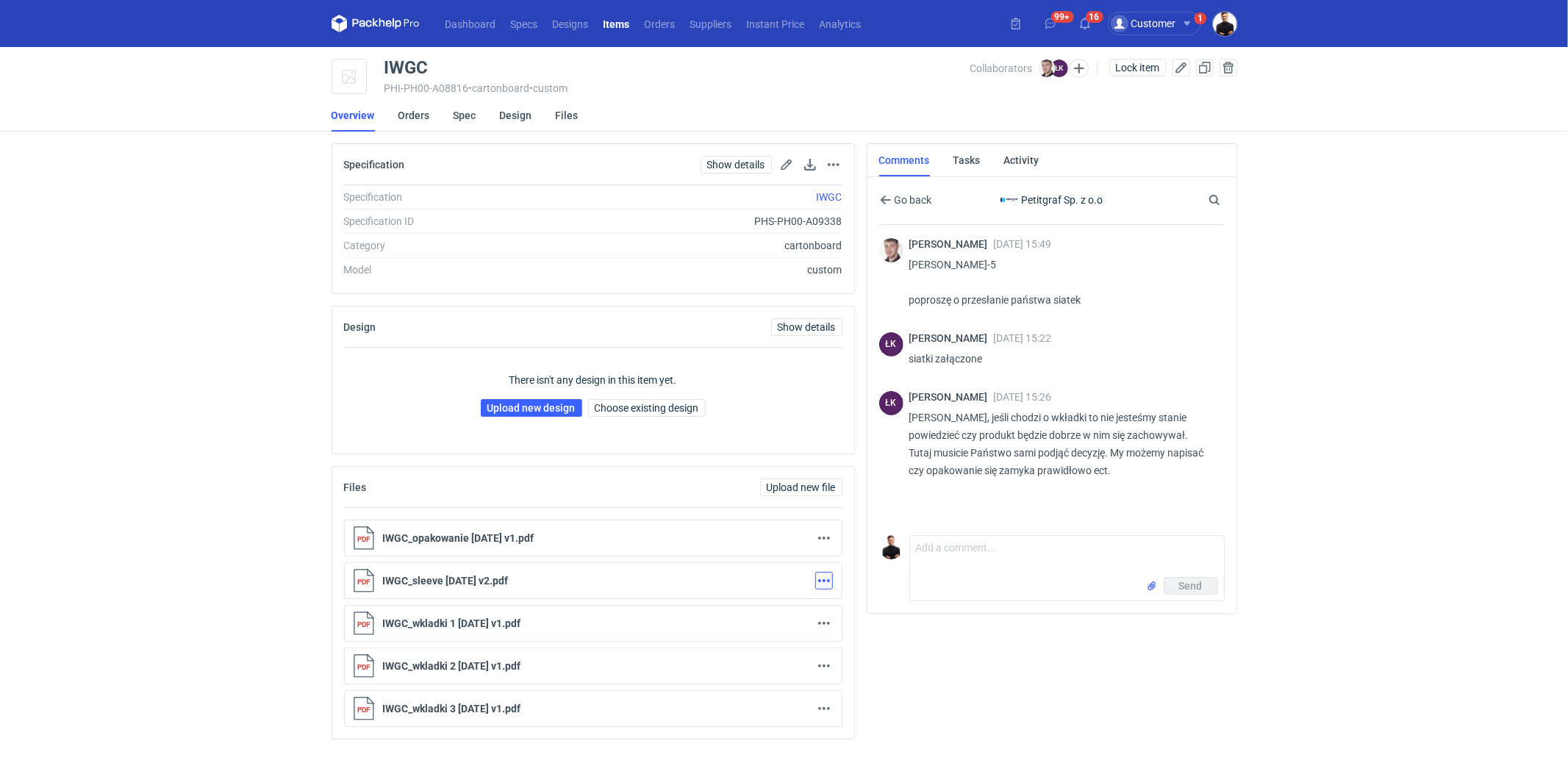
click at [820, 575] on button "button" at bounding box center [824, 580] width 17 height 17
click at [743, 601] on link "Download" at bounding box center [759, 610] width 135 height 23
click at [561, 211] on li "Specification ID PHS-PH00-A09338" at bounding box center [593, 221] width 498 height 24
click at [208, 256] on div "Dashboard Specs Designs Items Orders Suppliers Instant Price Analytics 99+ 16 C…" at bounding box center [784, 381] width 1568 height 763
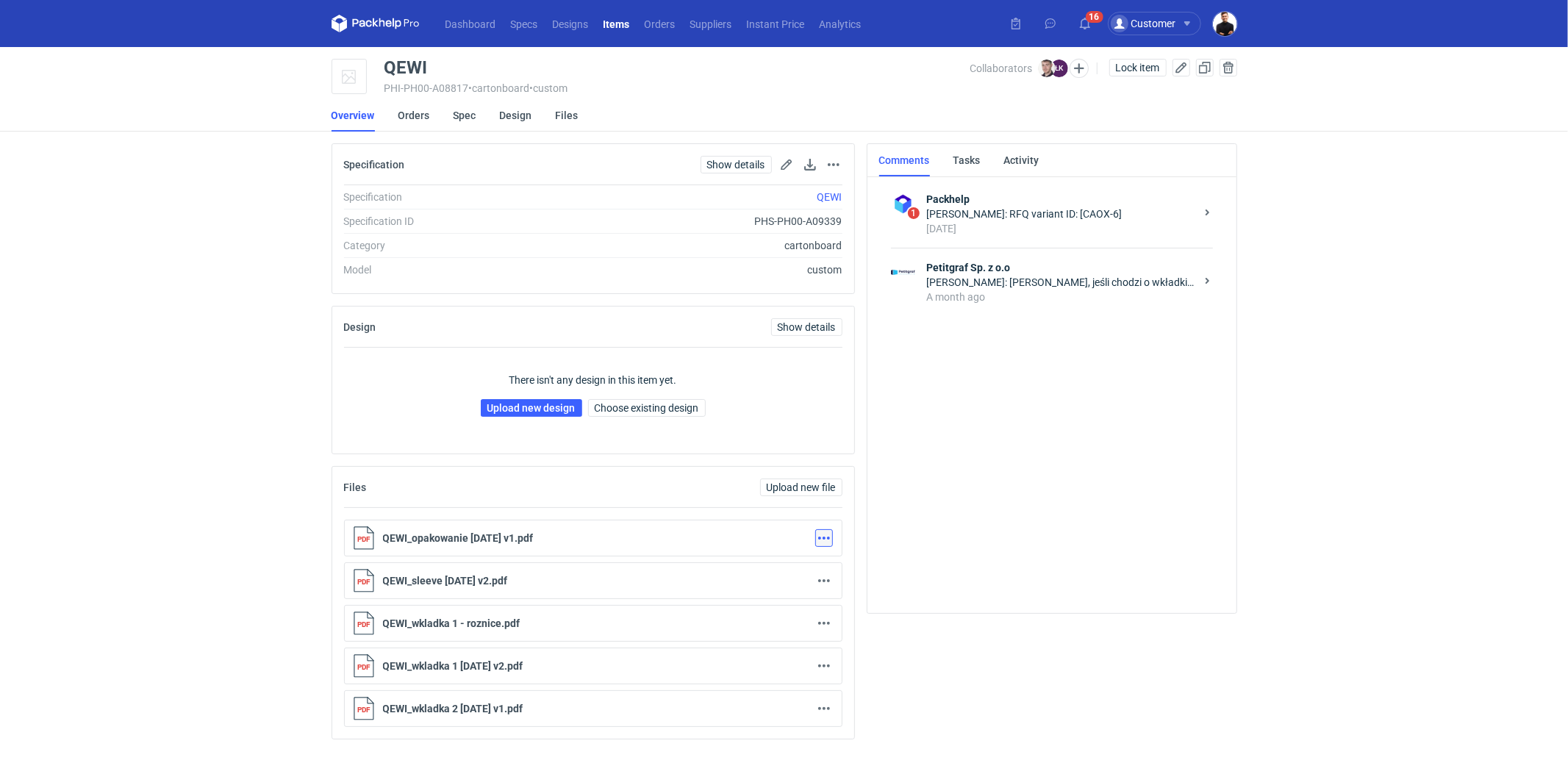
click at [825, 537] on button "button" at bounding box center [824, 537] width 17 height 17
click at [752, 571] on link "Download" at bounding box center [759, 567] width 135 height 23
click at [829, 577] on button "button" at bounding box center [824, 580] width 17 height 17
click at [783, 604] on link "Download" at bounding box center [759, 610] width 135 height 23
click at [823, 620] on button "button" at bounding box center [824, 623] width 17 height 17
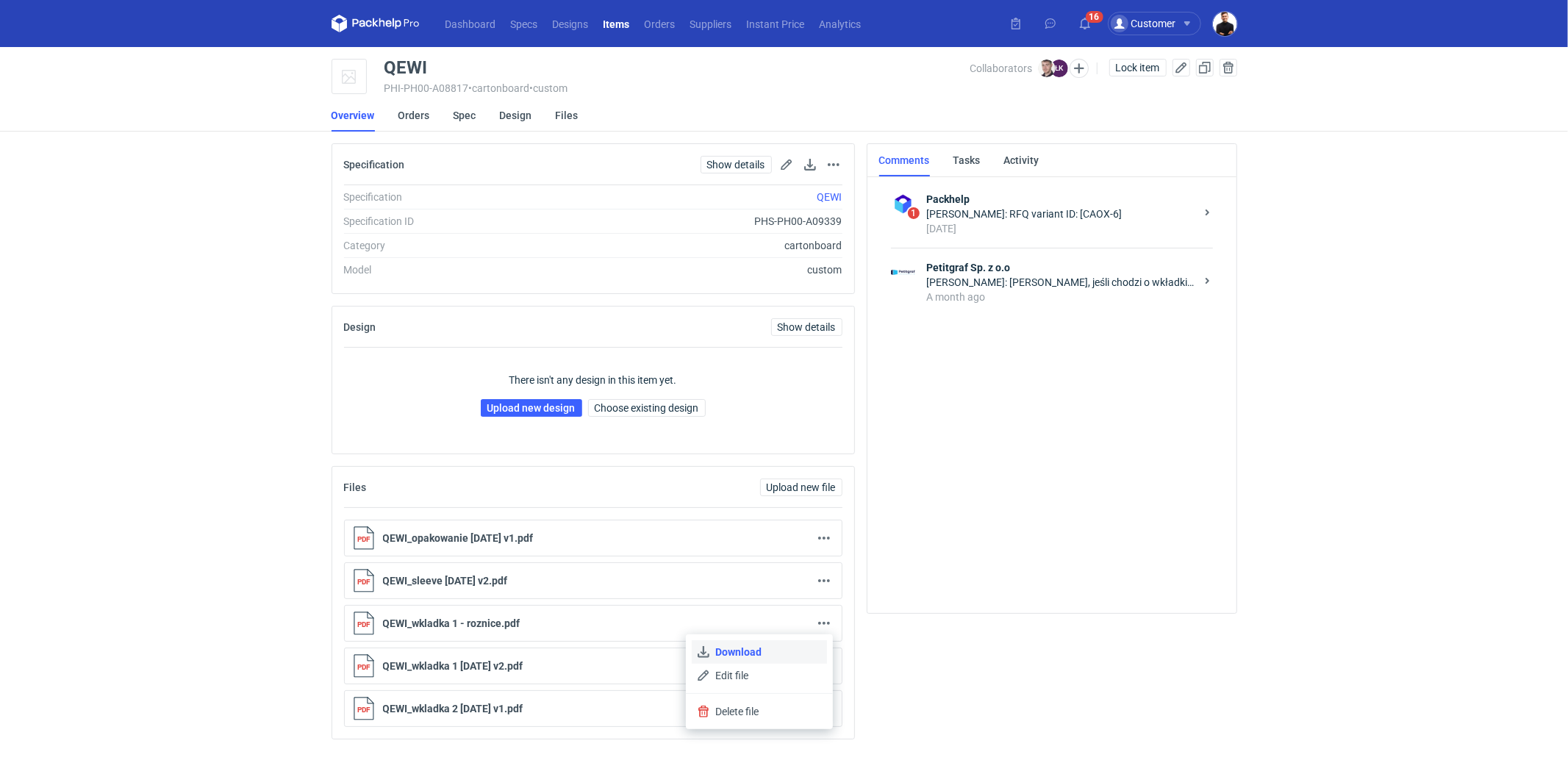
click at [775, 648] on link "Download" at bounding box center [759, 652] width 135 height 23
click at [822, 661] on button "button" at bounding box center [824, 665] width 17 height 17
click at [719, 567] on link "Download" at bounding box center [759, 568] width 135 height 23
click at [821, 701] on button "button" at bounding box center [824, 708] width 17 height 17
click at [748, 610] on link "Download" at bounding box center [759, 610] width 135 height 23
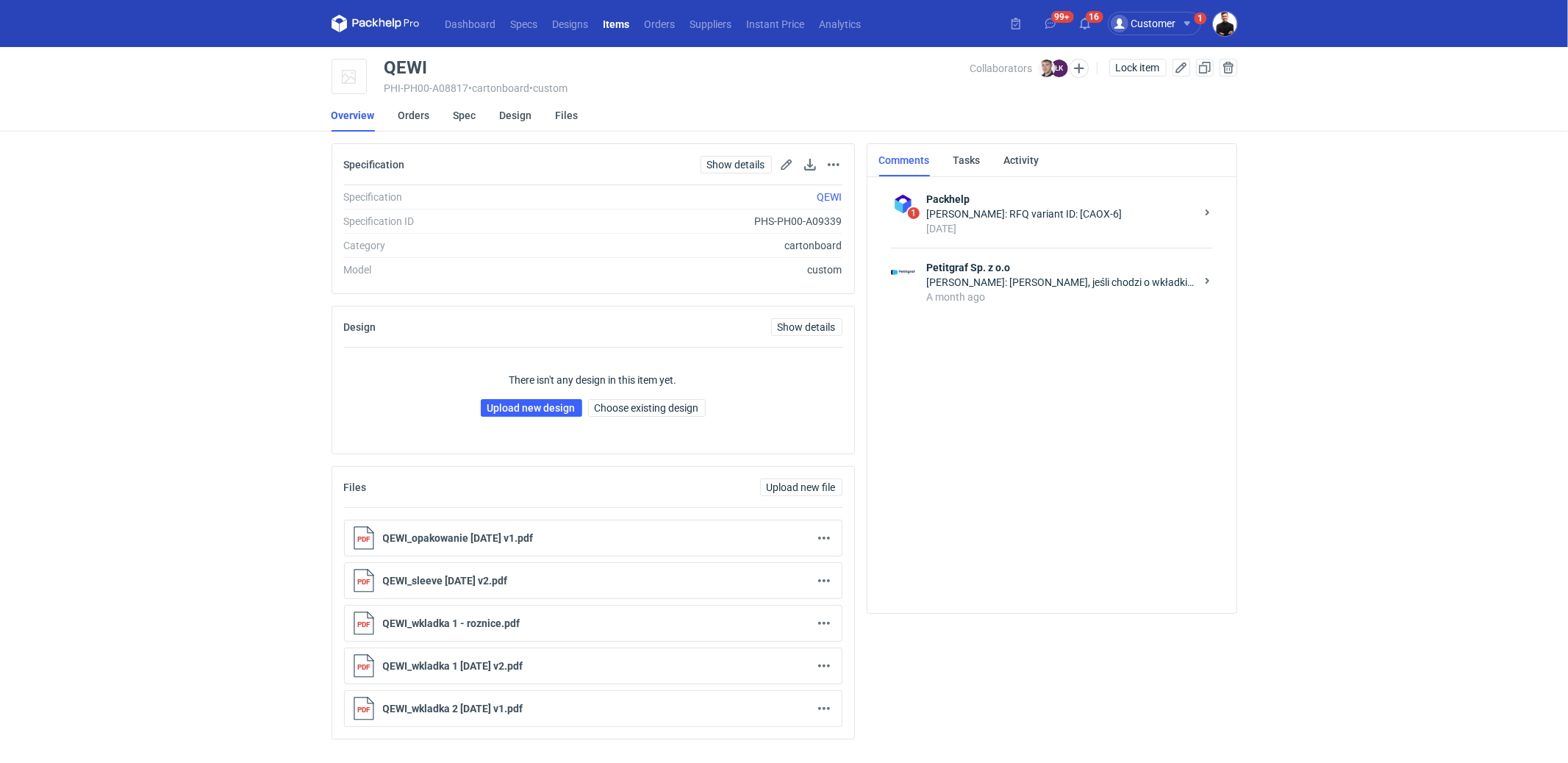
click at [1051, 295] on div "A month ago" at bounding box center [1061, 297] width 268 height 15
click at [419, 111] on link "Orders" at bounding box center [414, 115] width 32 height 32
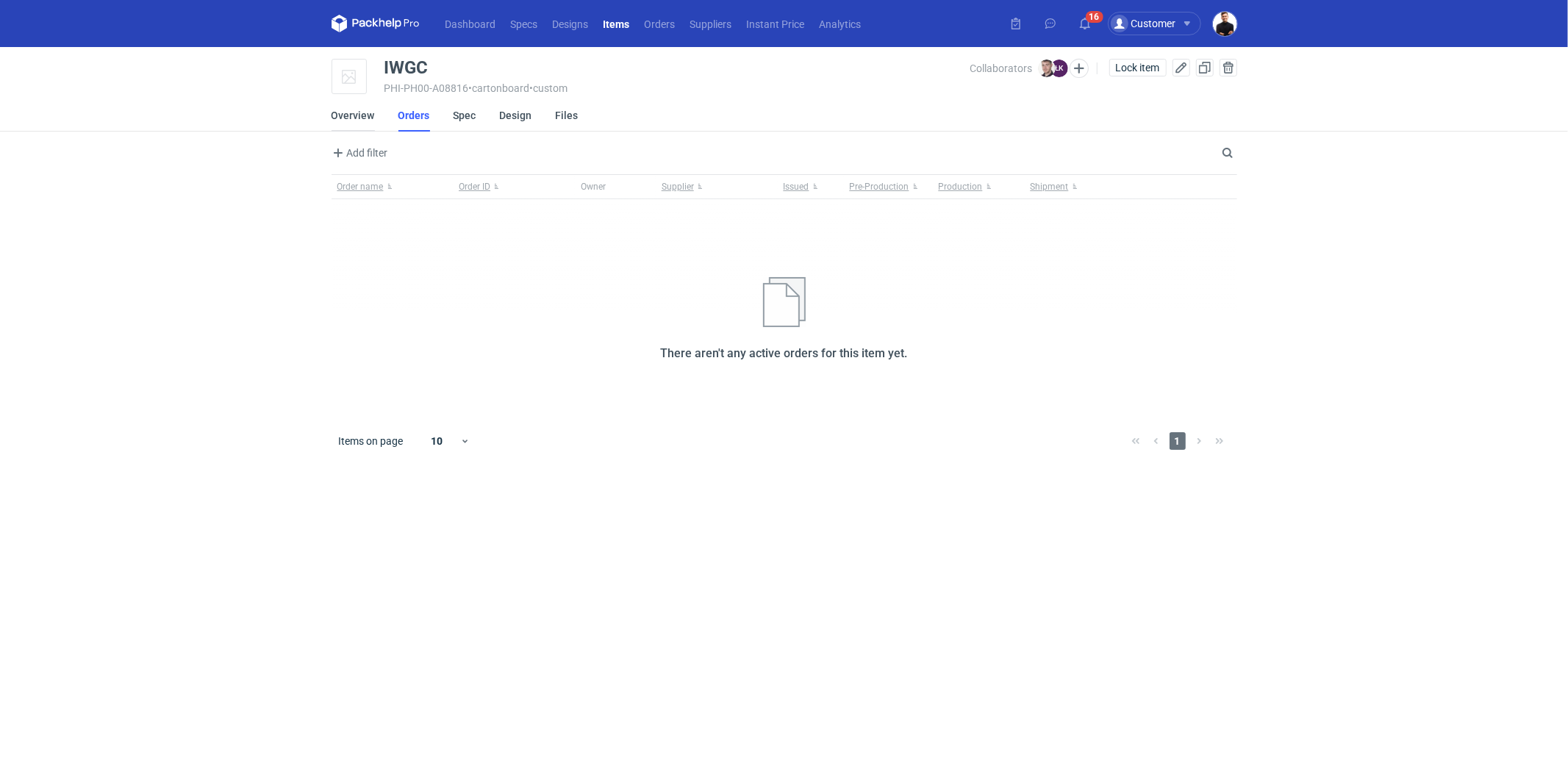
click at [344, 120] on link "Overview" at bounding box center [353, 115] width 44 height 32
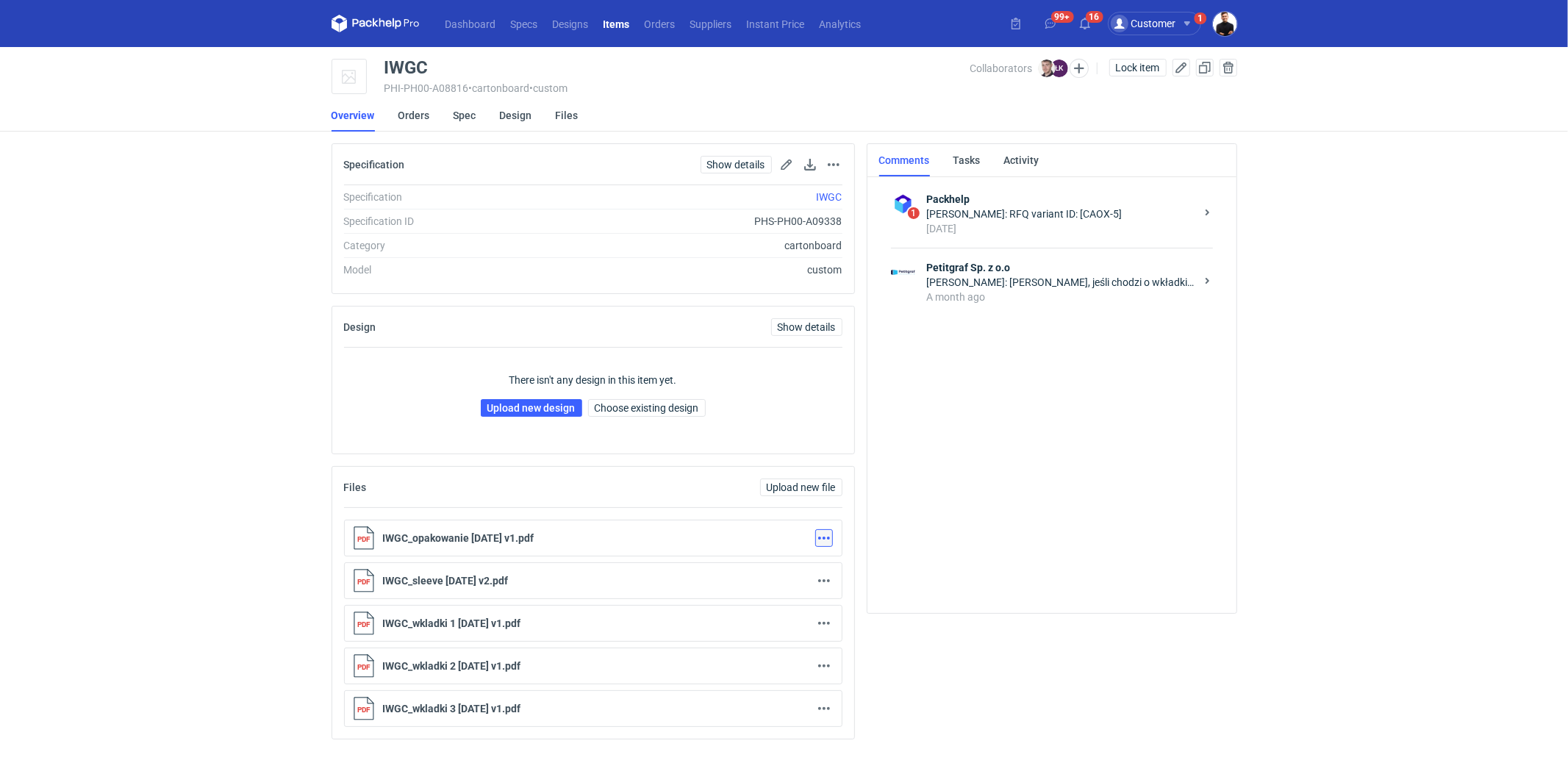
click at [830, 537] on button "button" at bounding box center [824, 537] width 17 height 17
click at [805, 568] on link "Download" at bounding box center [759, 567] width 135 height 23
click at [819, 576] on button "button" at bounding box center [824, 580] width 17 height 17
drag, startPoint x: 789, startPoint y: 601, endPoint x: 805, endPoint y: 616, distance: 21.9
click at [789, 601] on link "Download" at bounding box center [759, 610] width 135 height 23
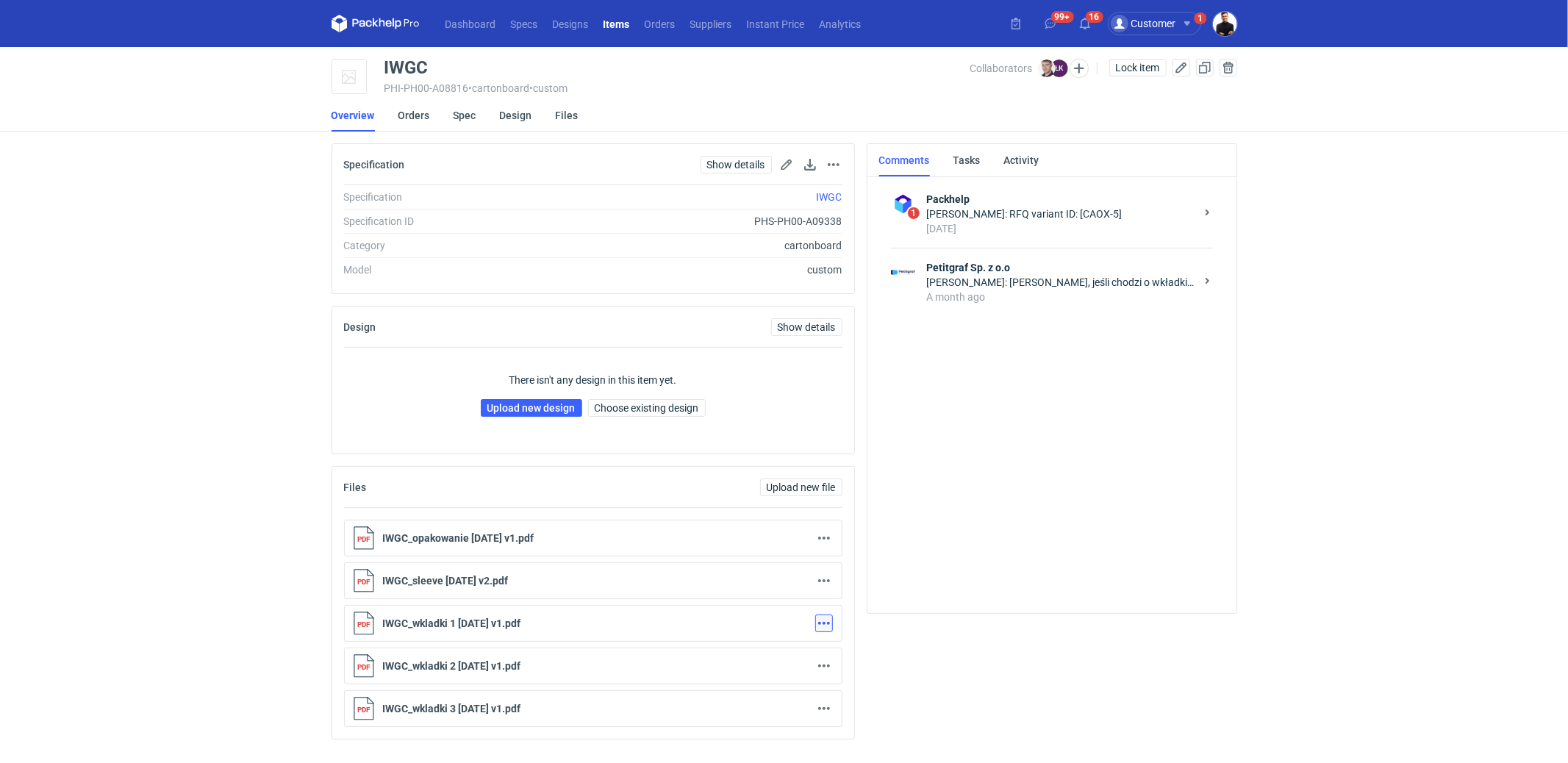
click at [828, 615] on button "button" at bounding box center [824, 623] width 17 height 17
click at [773, 652] on link "Download" at bounding box center [759, 652] width 135 height 23
click at [822, 664] on button "button" at bounding box center [824, 665] width 17 height 17
click at [749, 573] on link "Download" at bounding box center [759, 568] width 135 height 23
click at [824, 700] on button "button" at bounding box center [824, 708] width 17 height 17
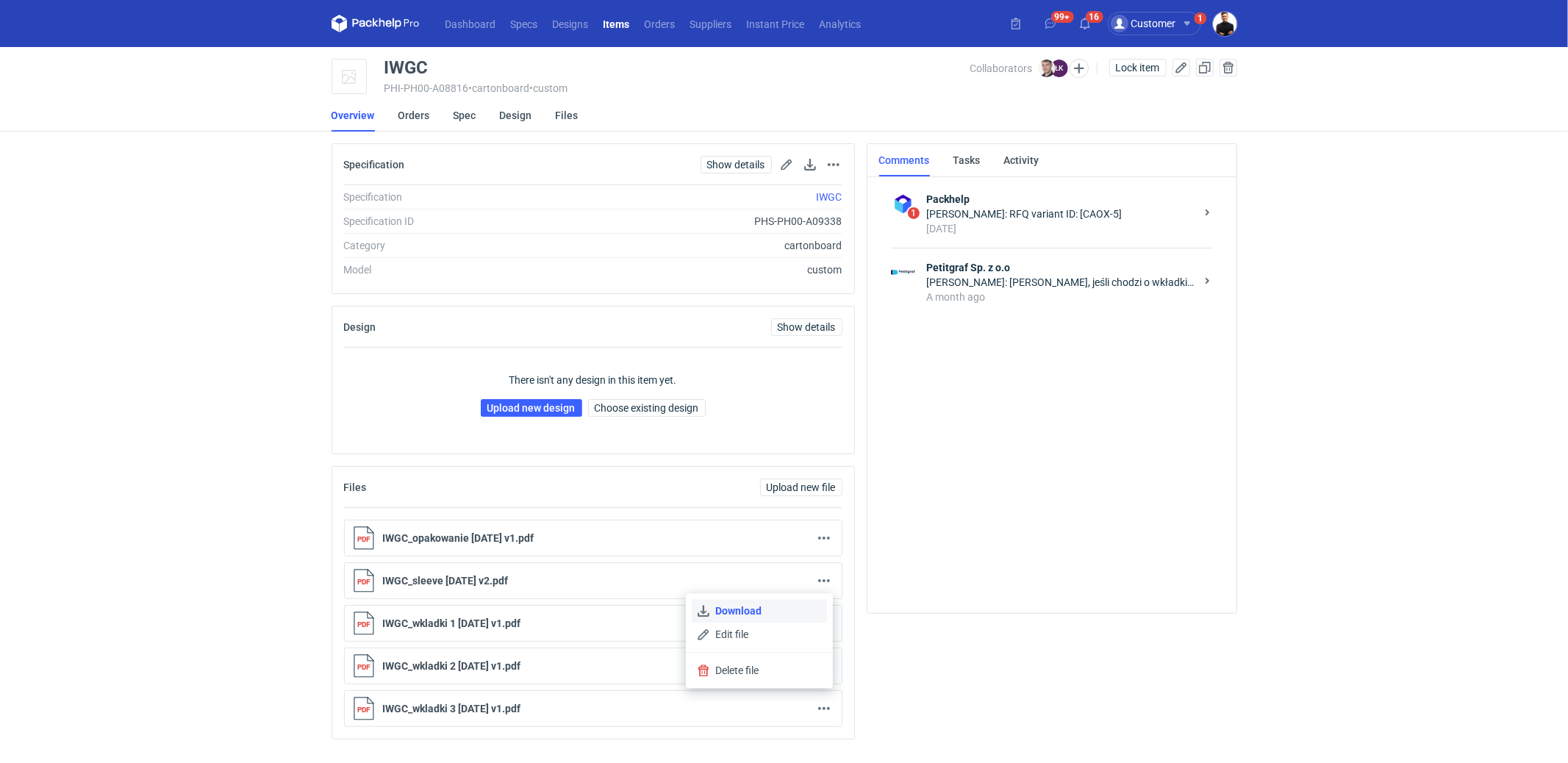
click at [755, 612] on link "Download" at bounding box center [759, 610] width 135 height 23
